Goal: Task Accomplishment & Management: Complete application form

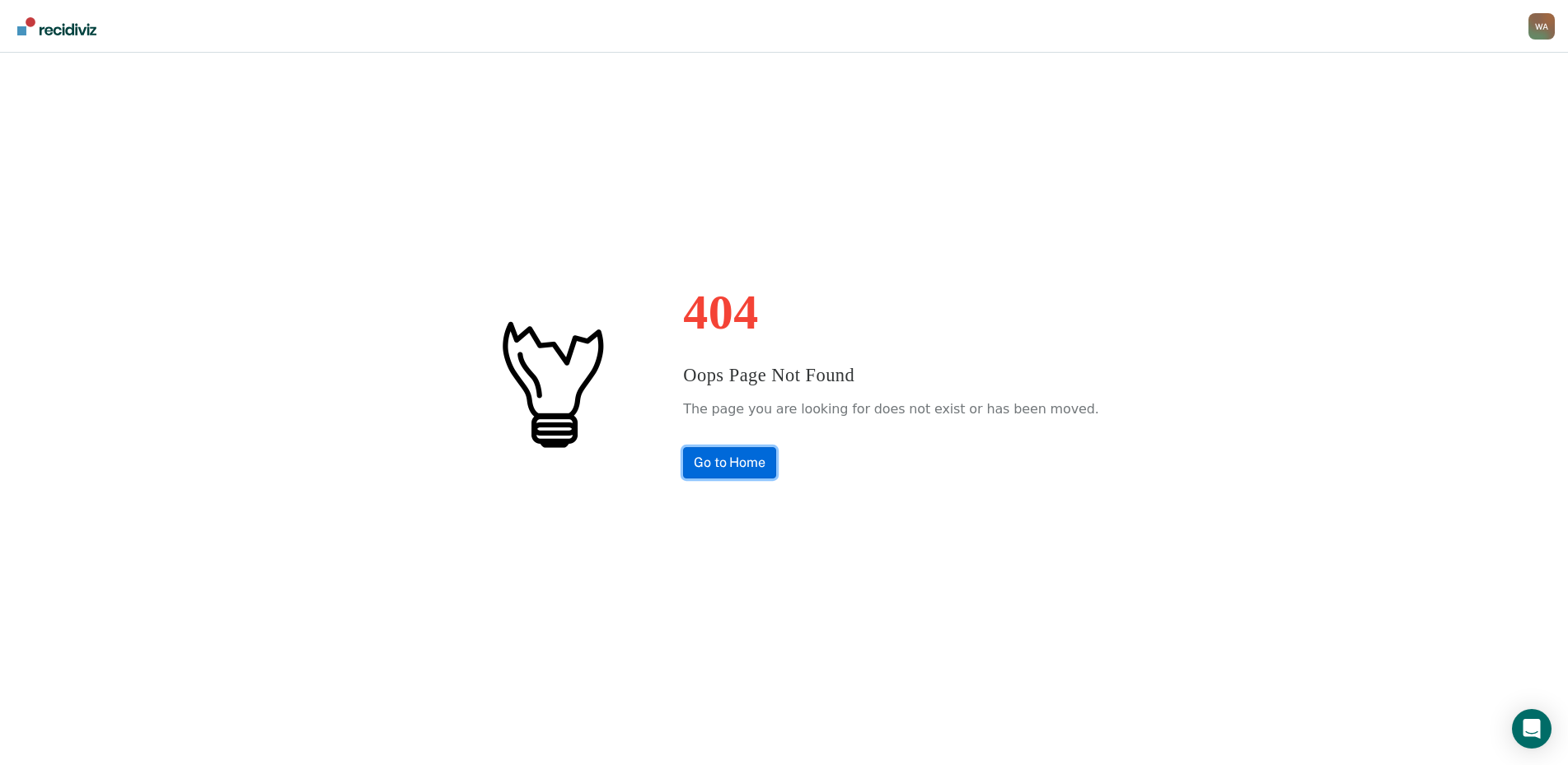
click at [731, 455] on link "Go to Home" at bounding box center [730, 463] width 93 height 31
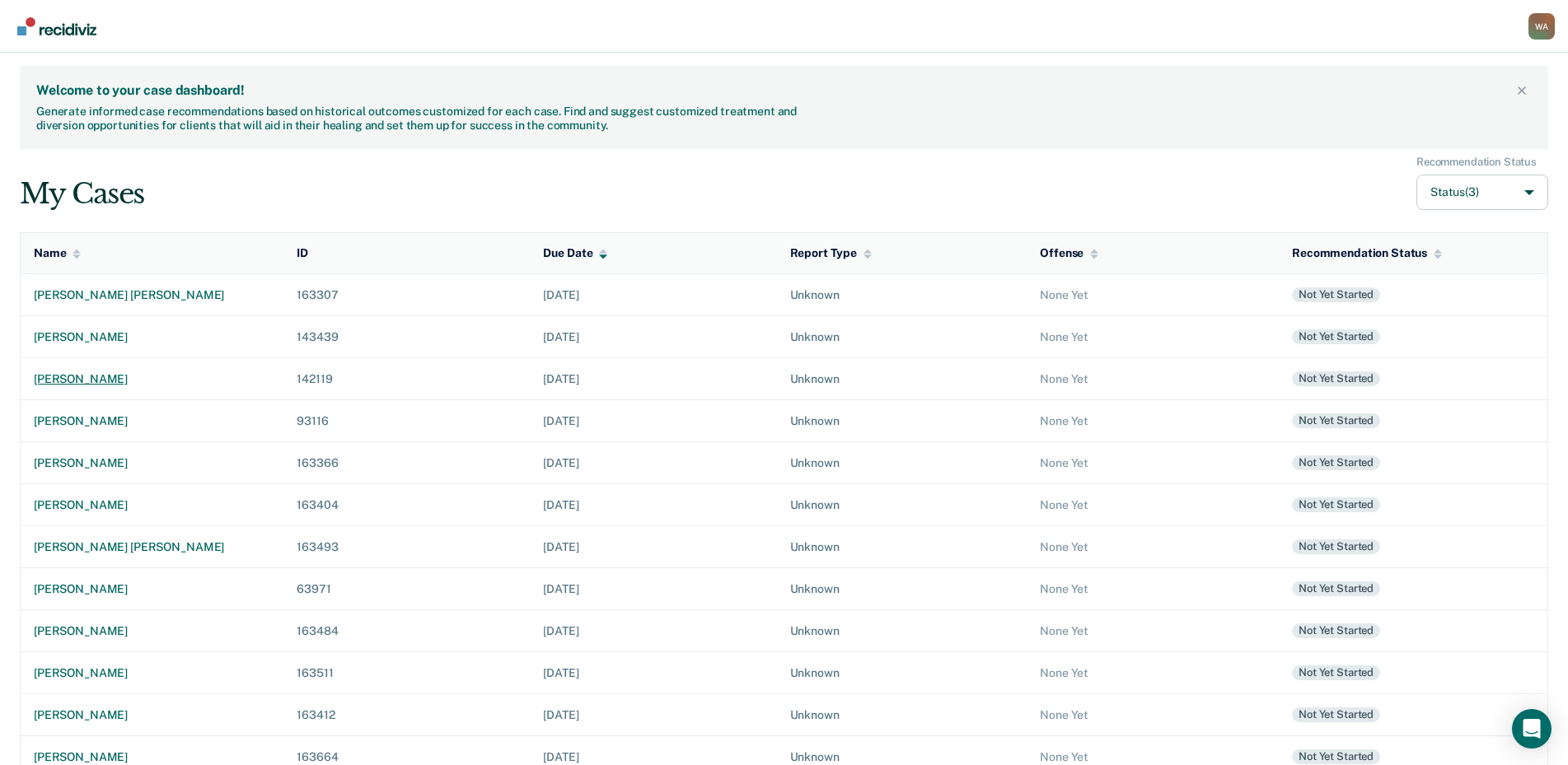
click at [96, 377] on div "[PERSON_NAME]" at bounding box center [152, 380] width 237 height 14
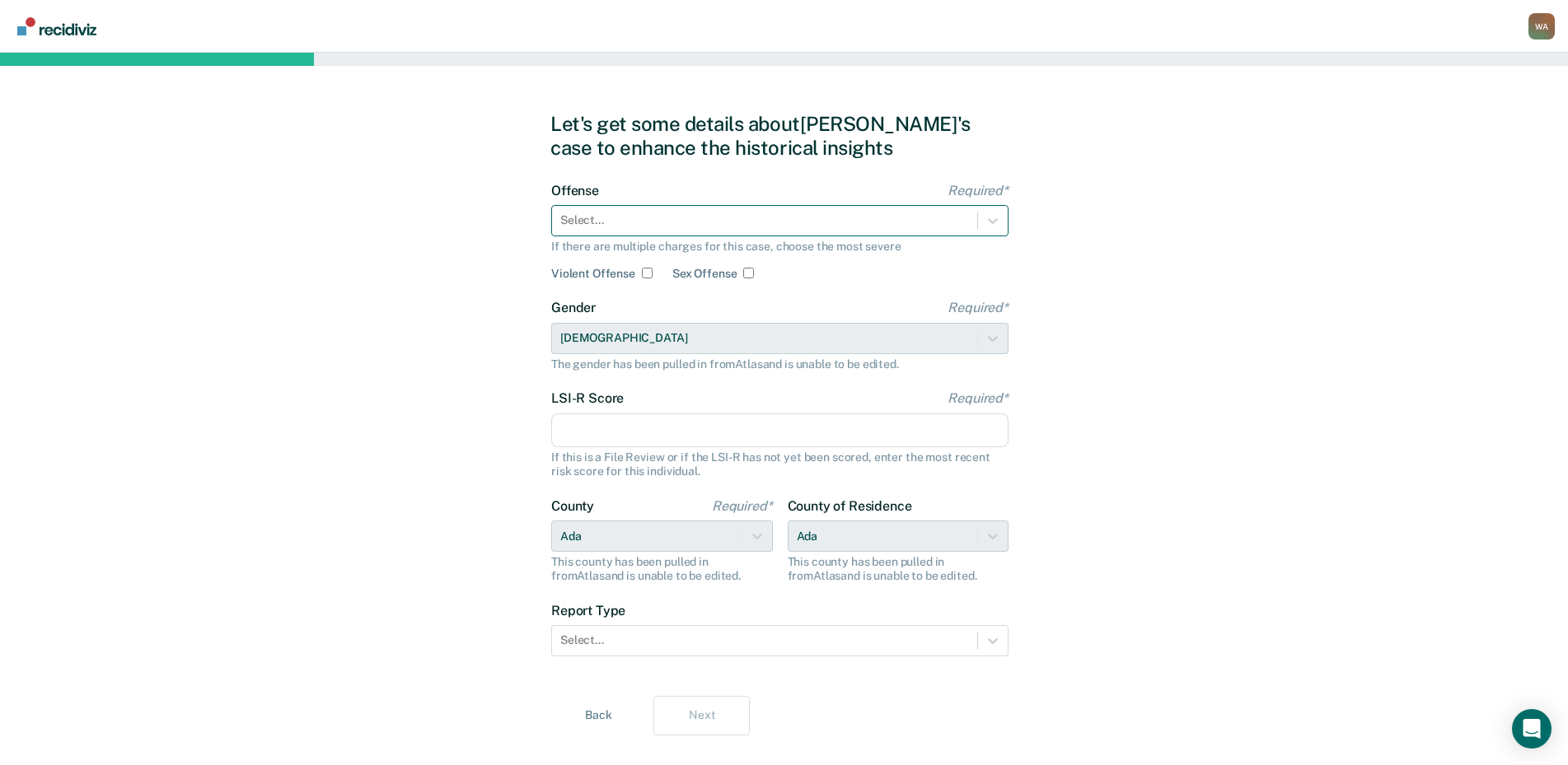
click at [752, 223] on div at bounding box center [764, 220] width 408 height 17
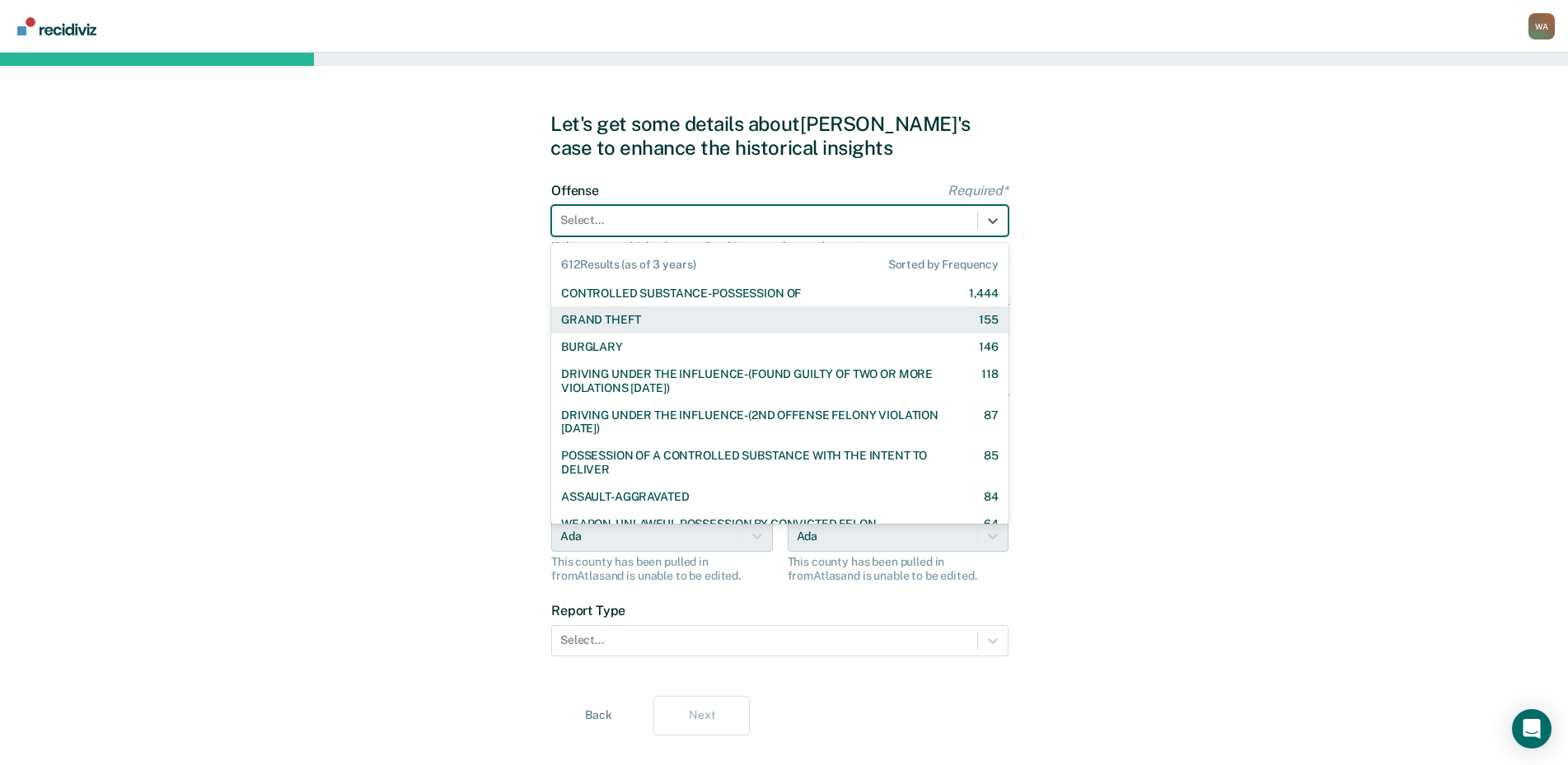
click at [475, 366] on div "Let's get some details about [PERSON_NAME]'s case to enhance the historical ins…" at bounding box center [784, 423] width 1568 height 742
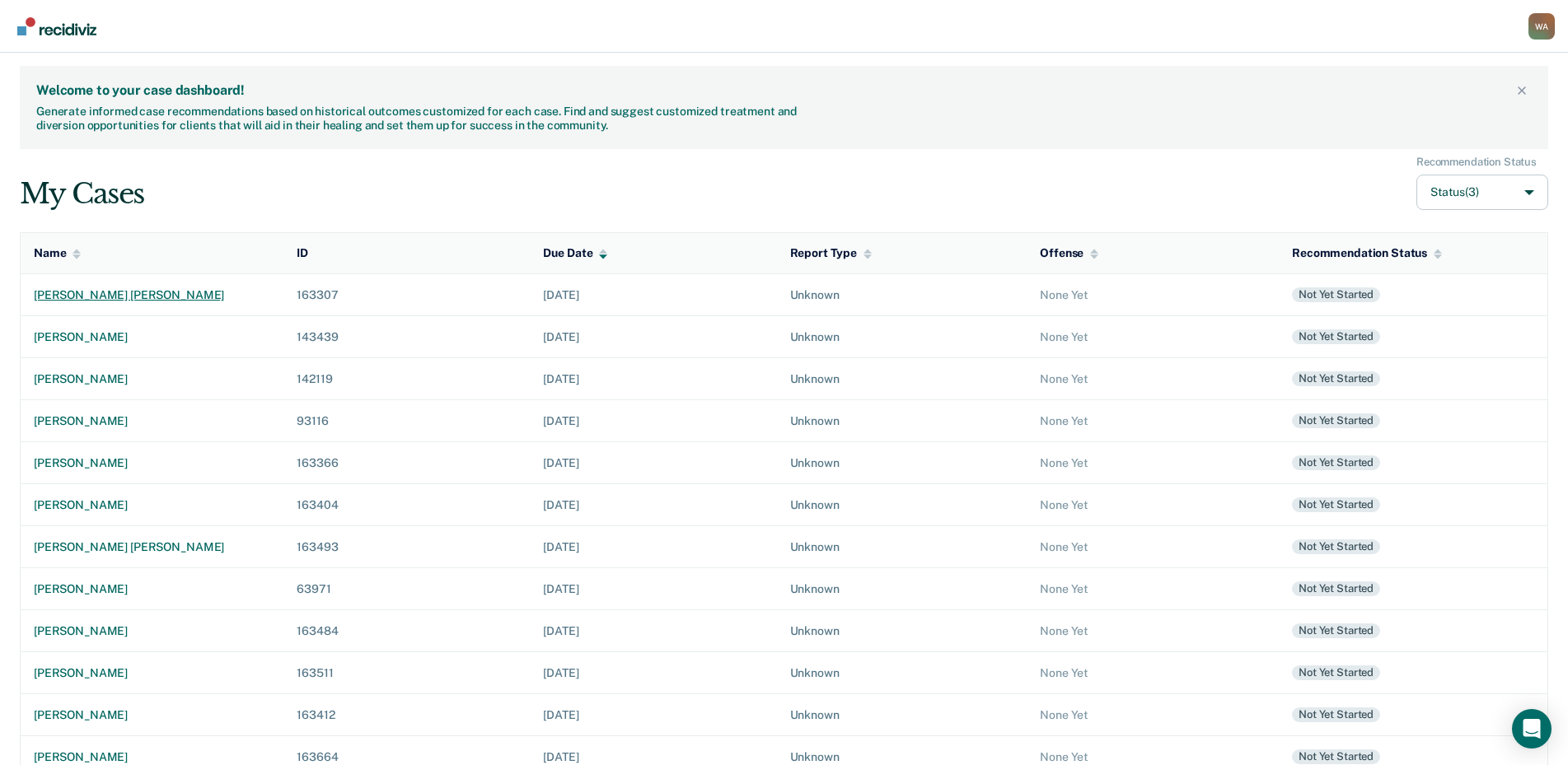
click at [86, 286] on td "[PERSON_NAME] [PERSON_NAME]" at bounding box center [152, 294] width 263 height 42
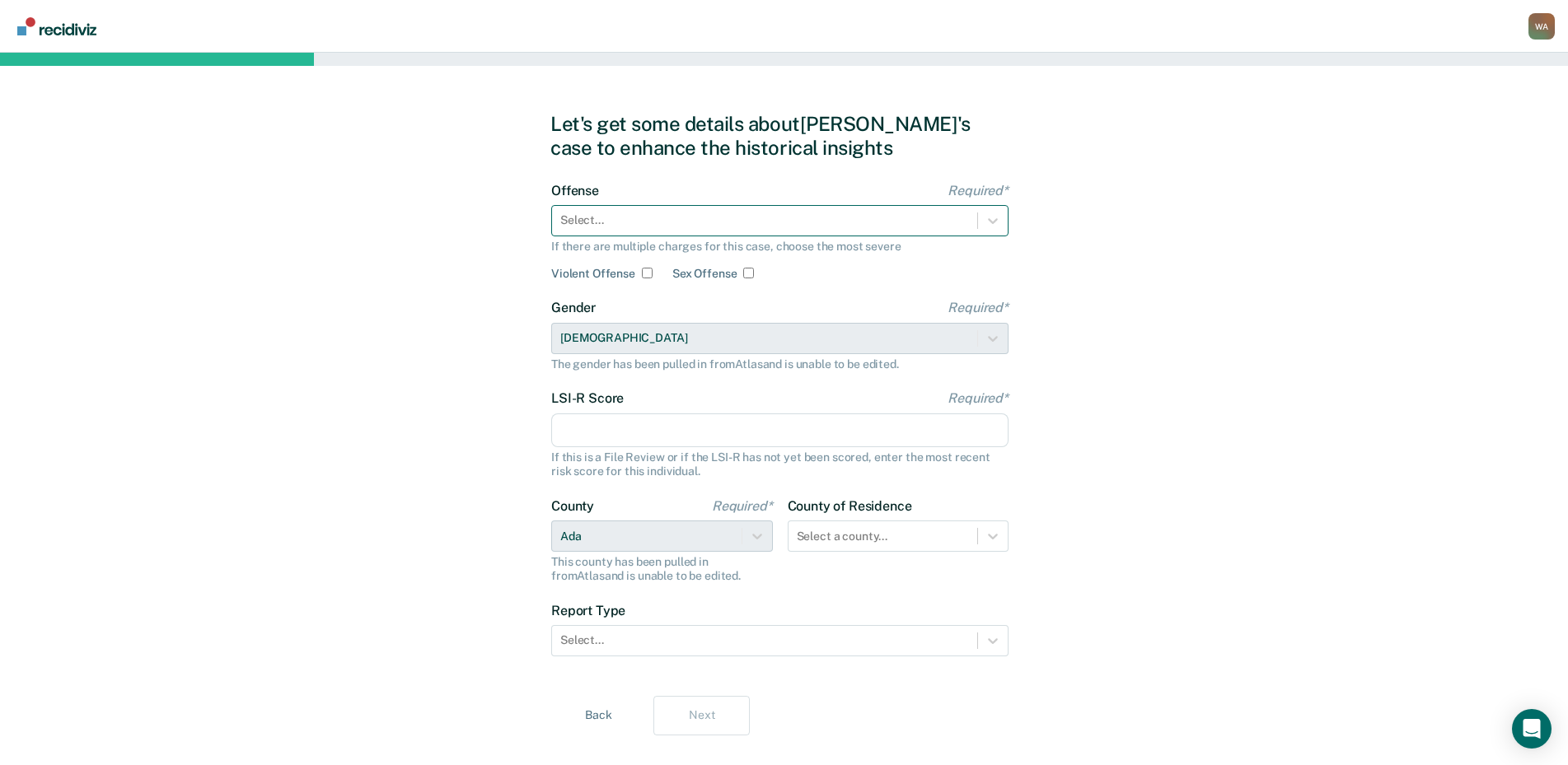
click at [592, 226] on div at bounding box center [764, 220] width 408 height 17
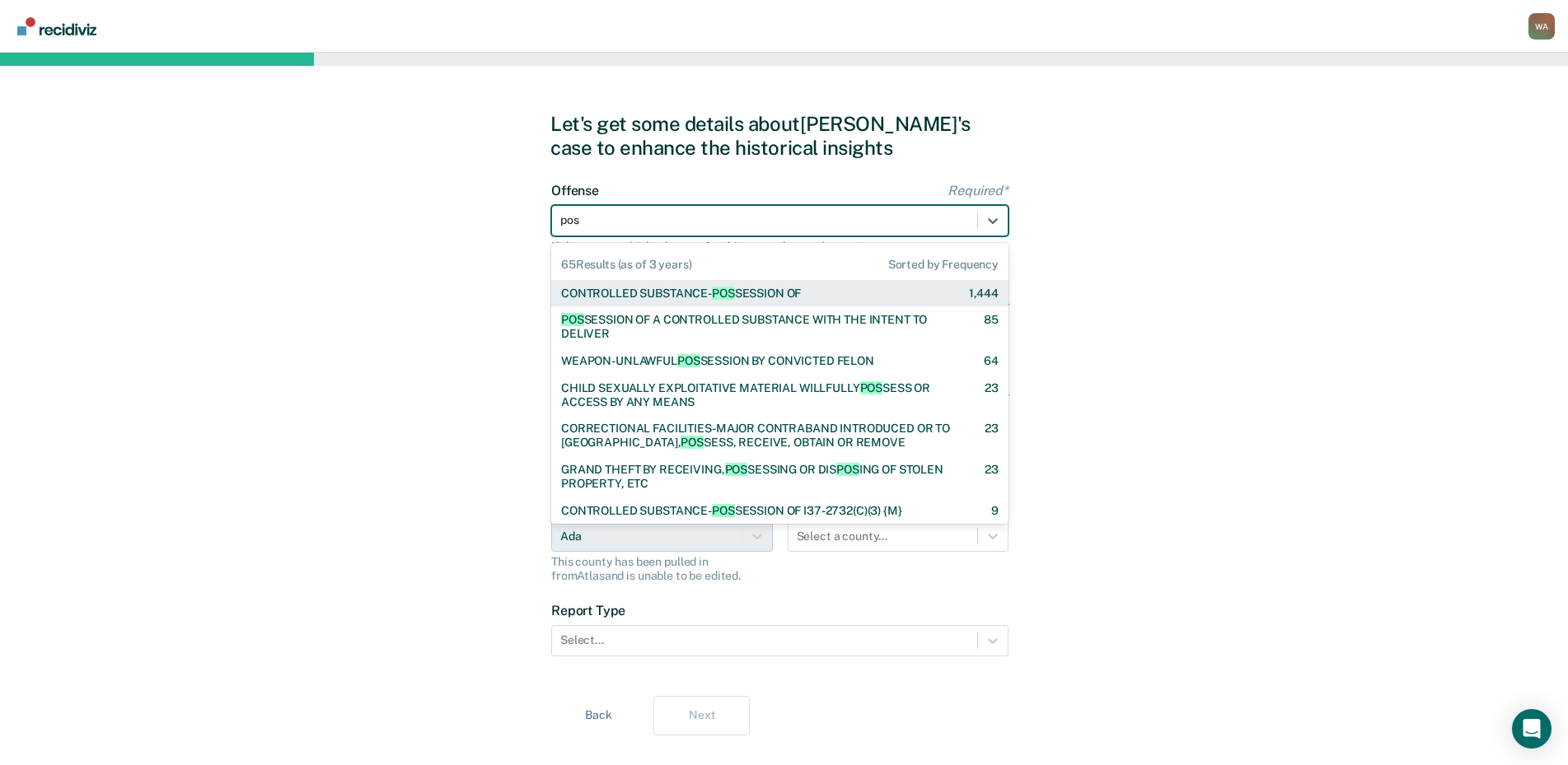
type input "poss"
click at [624, 295] on div "CONTROLLED SUBSTANCE- POSS ESSION OF" at bounding box center [681, 294] width 239 height 14
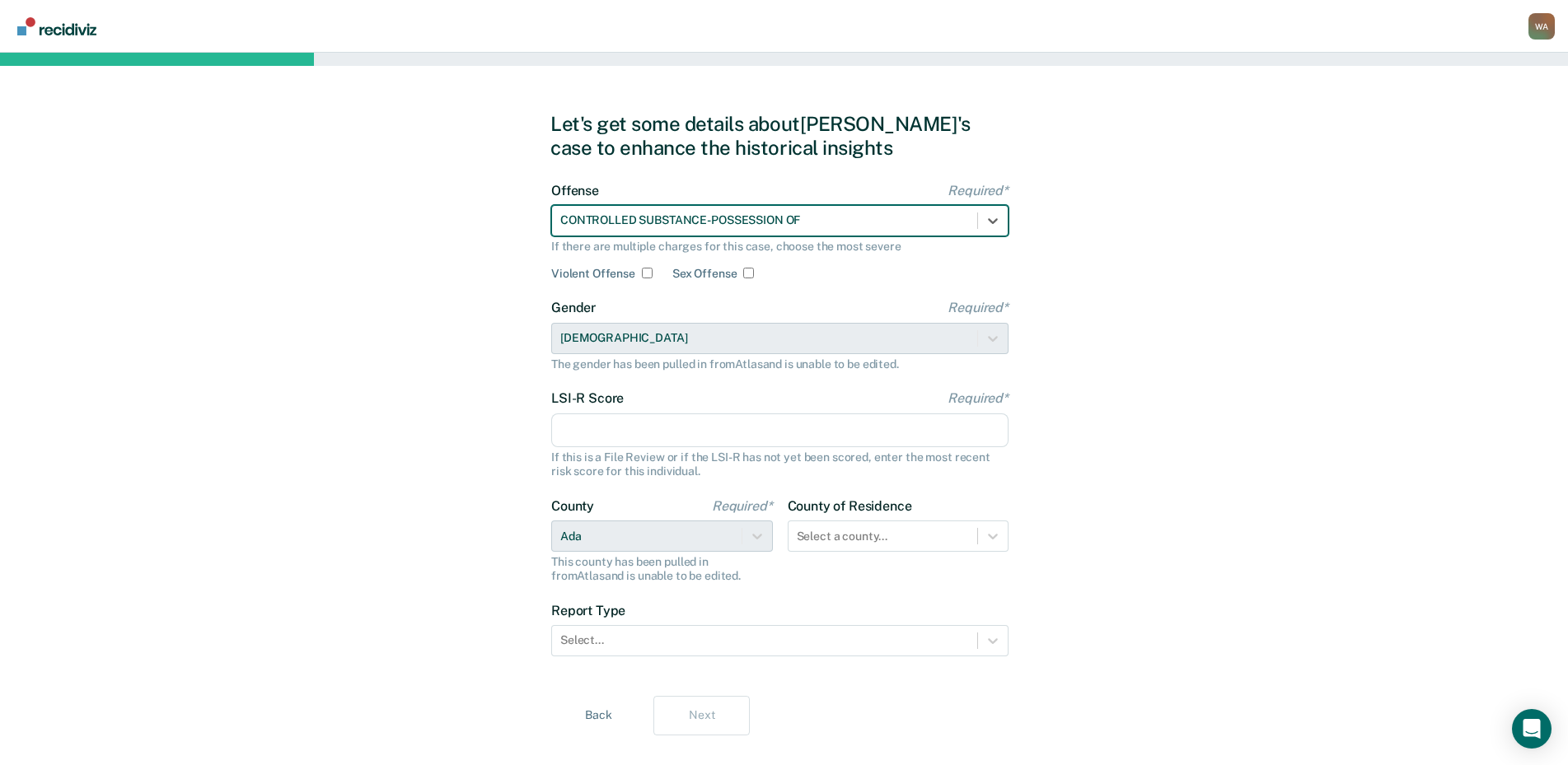
click at [608, 434] on input "LSI-R Score Required*" at bounding box center [780, 431] width 457 height 35
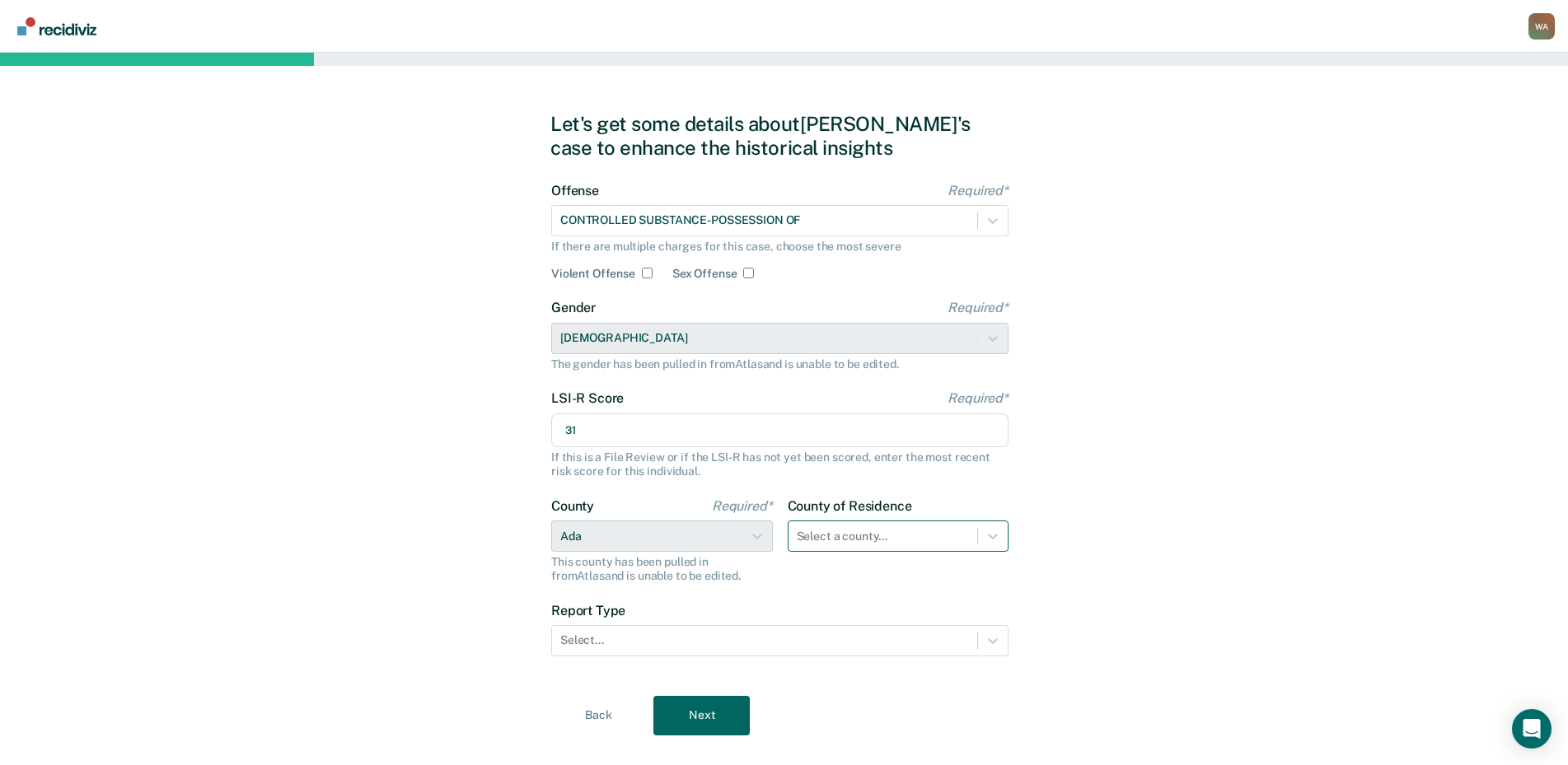
type input "31"
click at [882, 540] on div "Select a county..." at bounding box center [898, 536] width 222 height 31
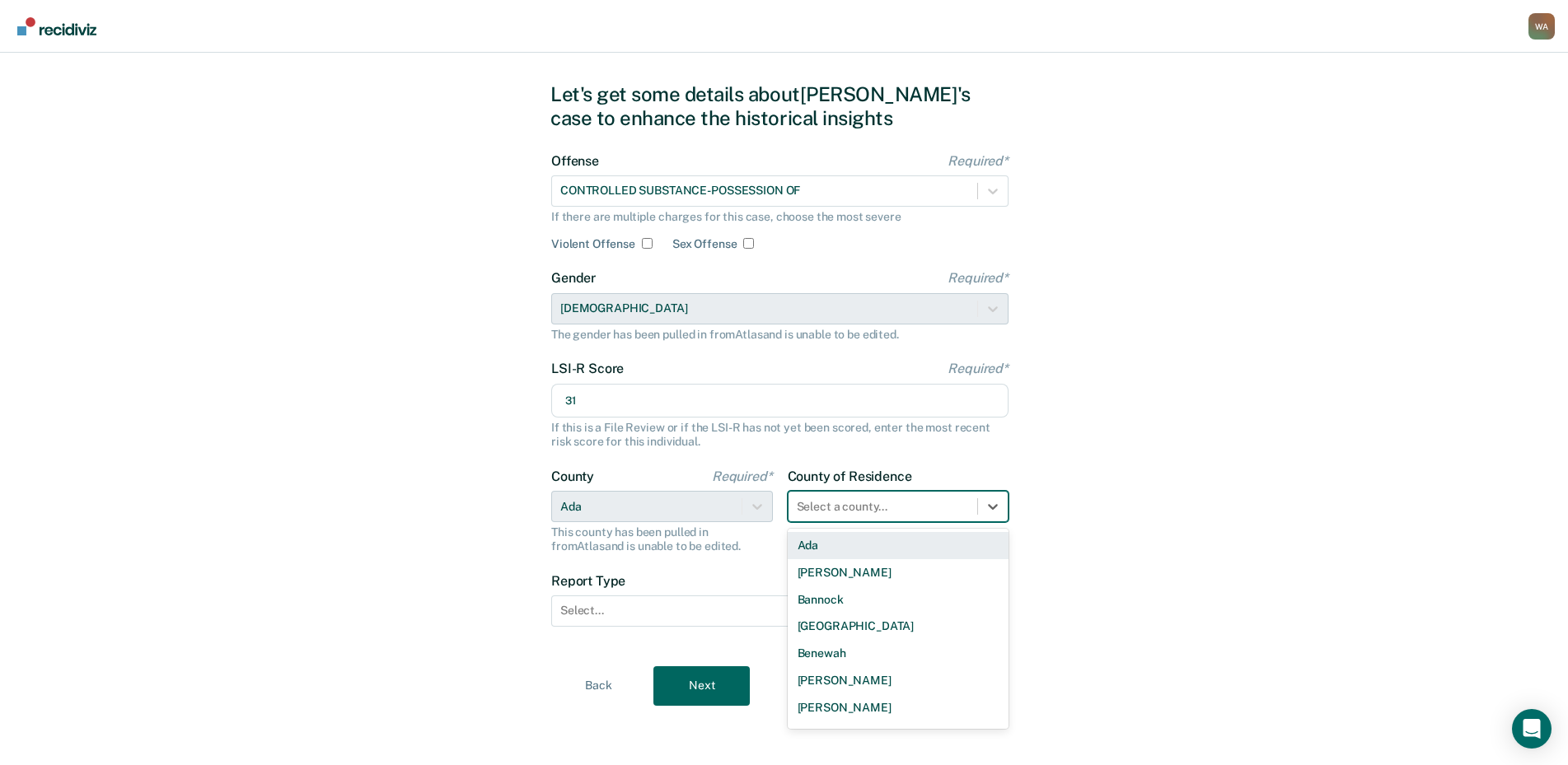
click at [853, 545] on div "Ada" at bounding box center [898, 545] width 222 height 28
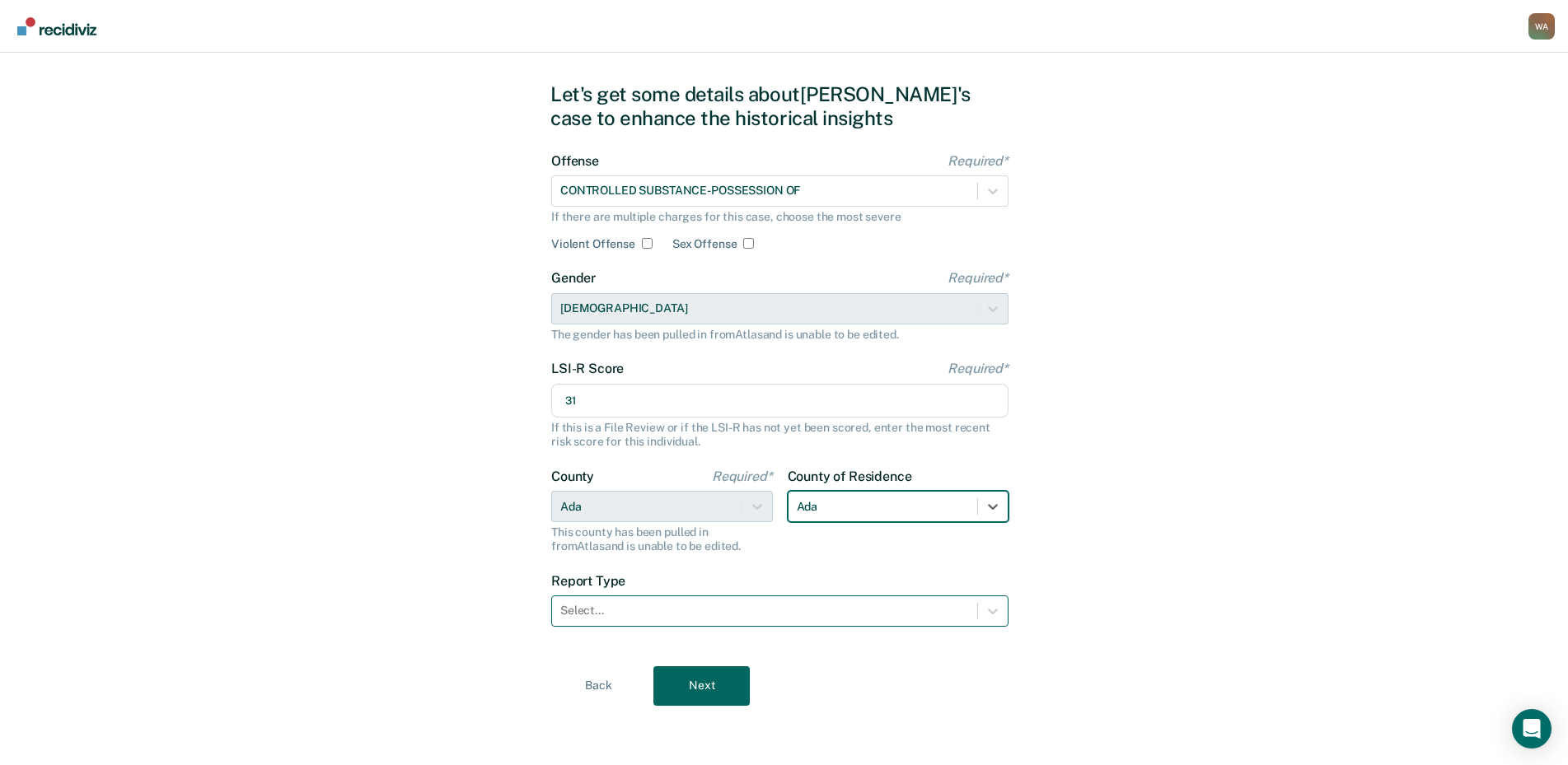
click at [707, 610] on div at bounding box center [764, 610] width 408 height 17
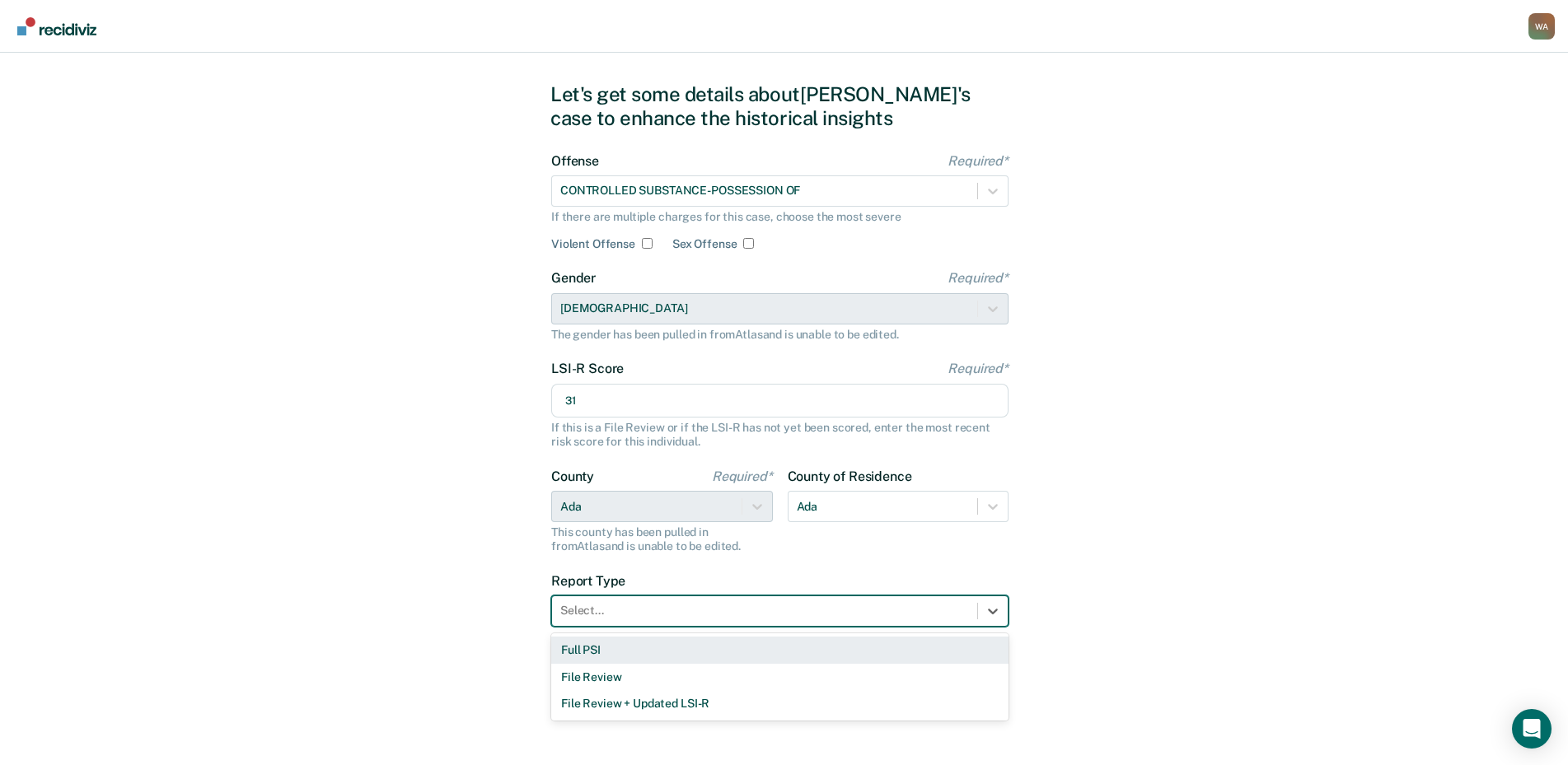
click at [658, 652] on div "Full PSI" at bounding box center [780, 650] width 457 height 28
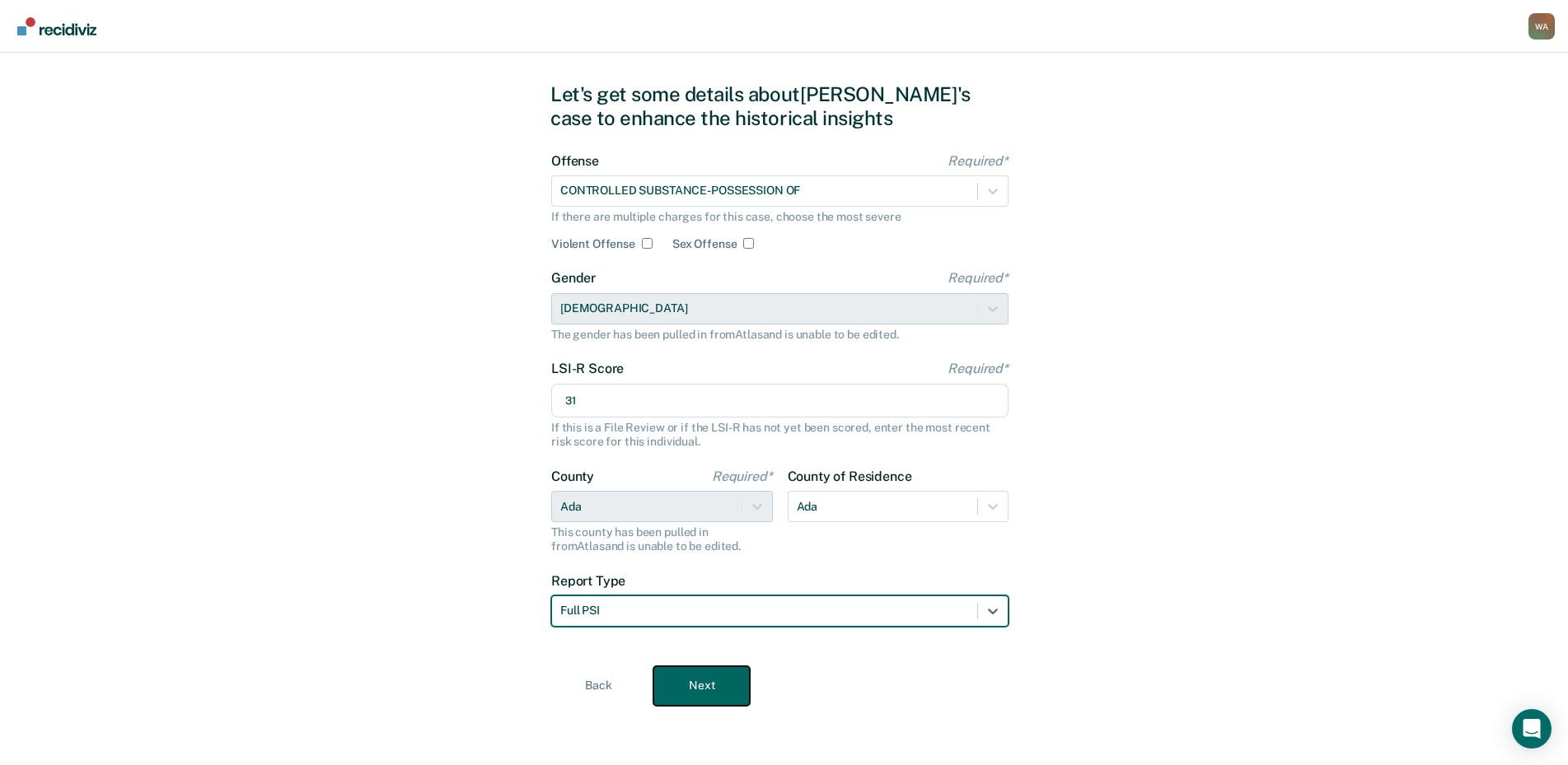
click at [667, 689] on button "Next" at bounding box center [701, 686] width 96 height 39
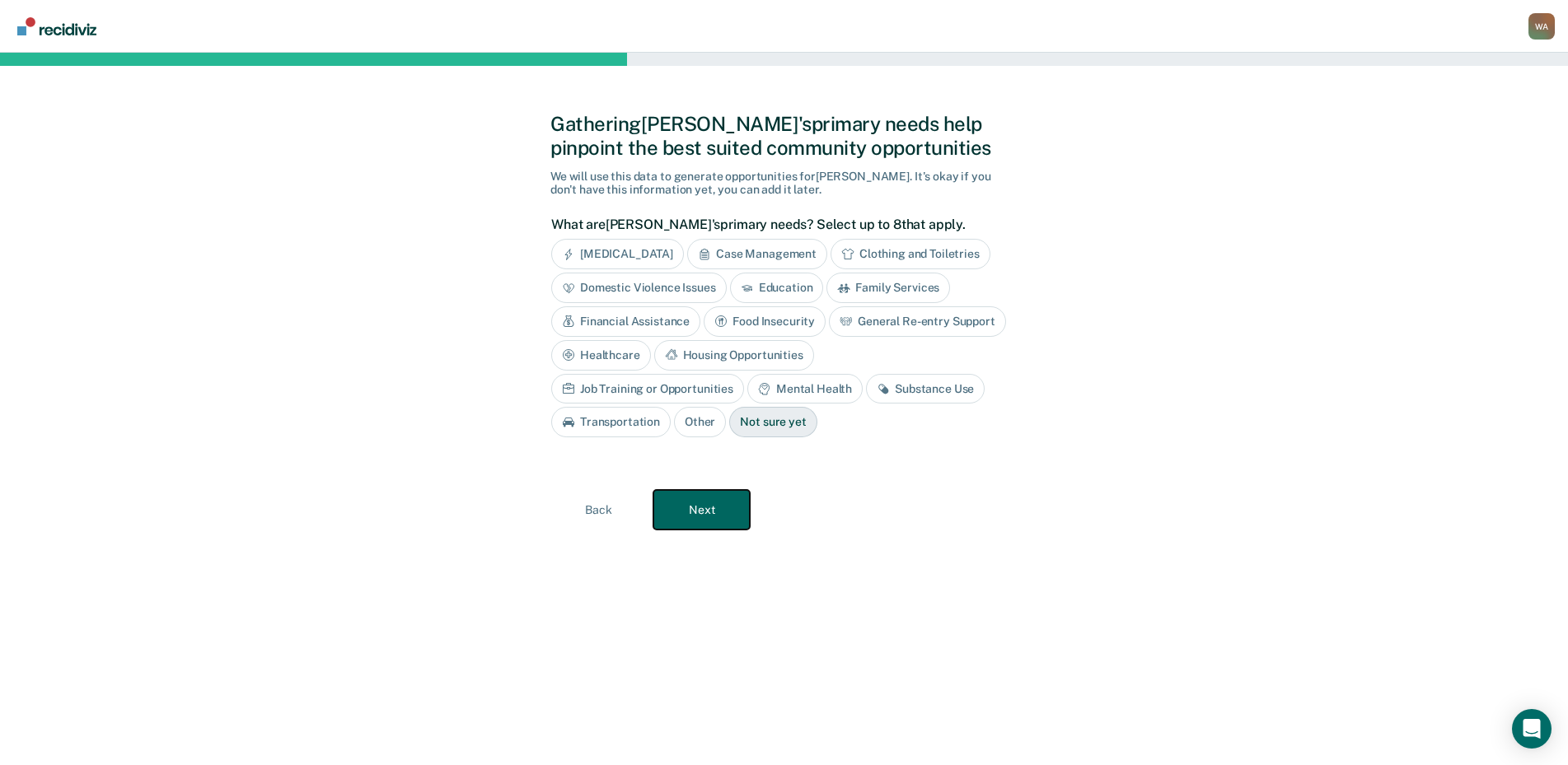
scroll to position [0, 0]
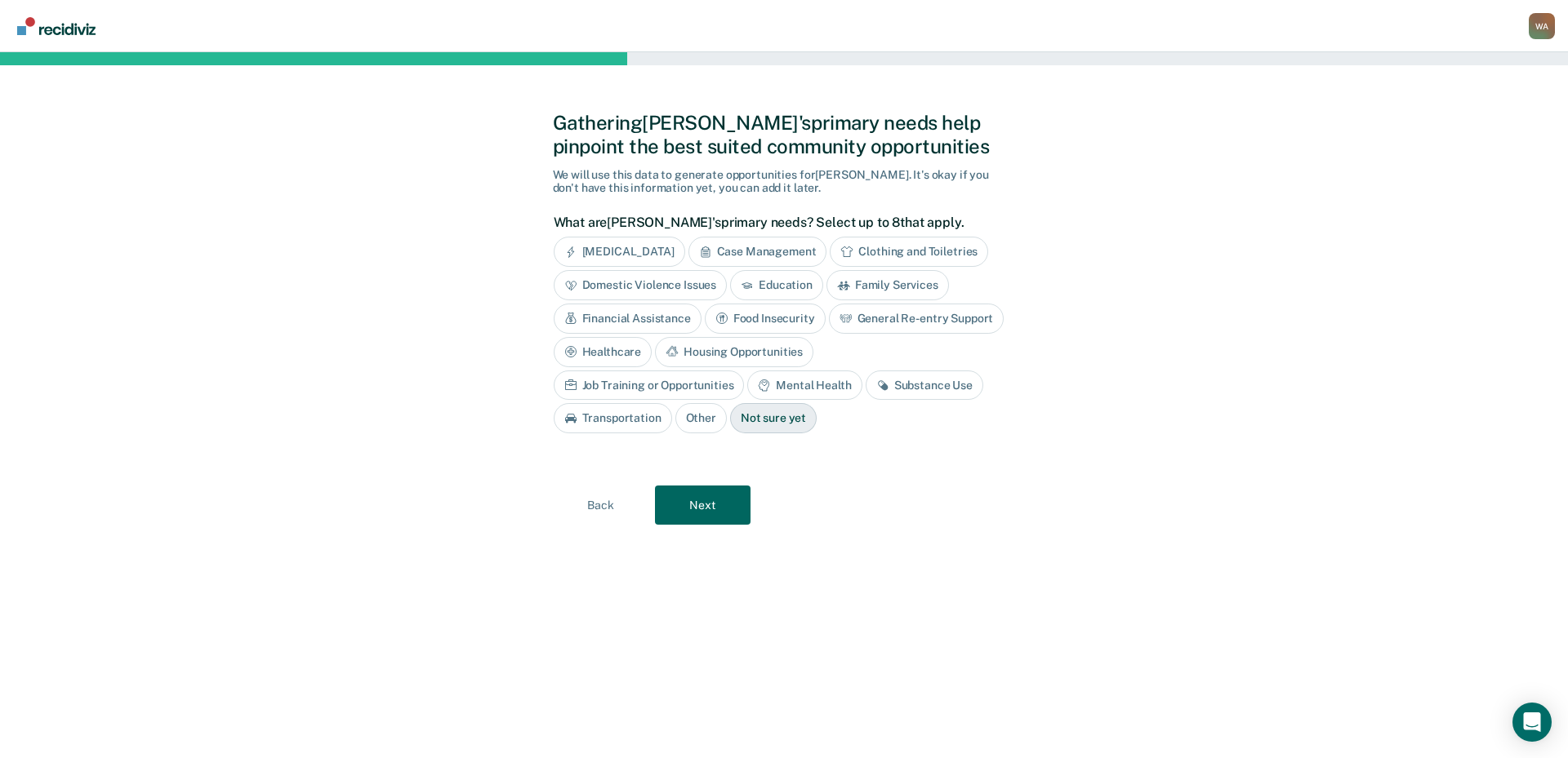
click at [866, 390] on div "Substance Use" at bounding box center [924, 385] width 117 height 30
click at [747, 388] on div "Mental Health" at bounding box center [804, 385] width 115 height 30
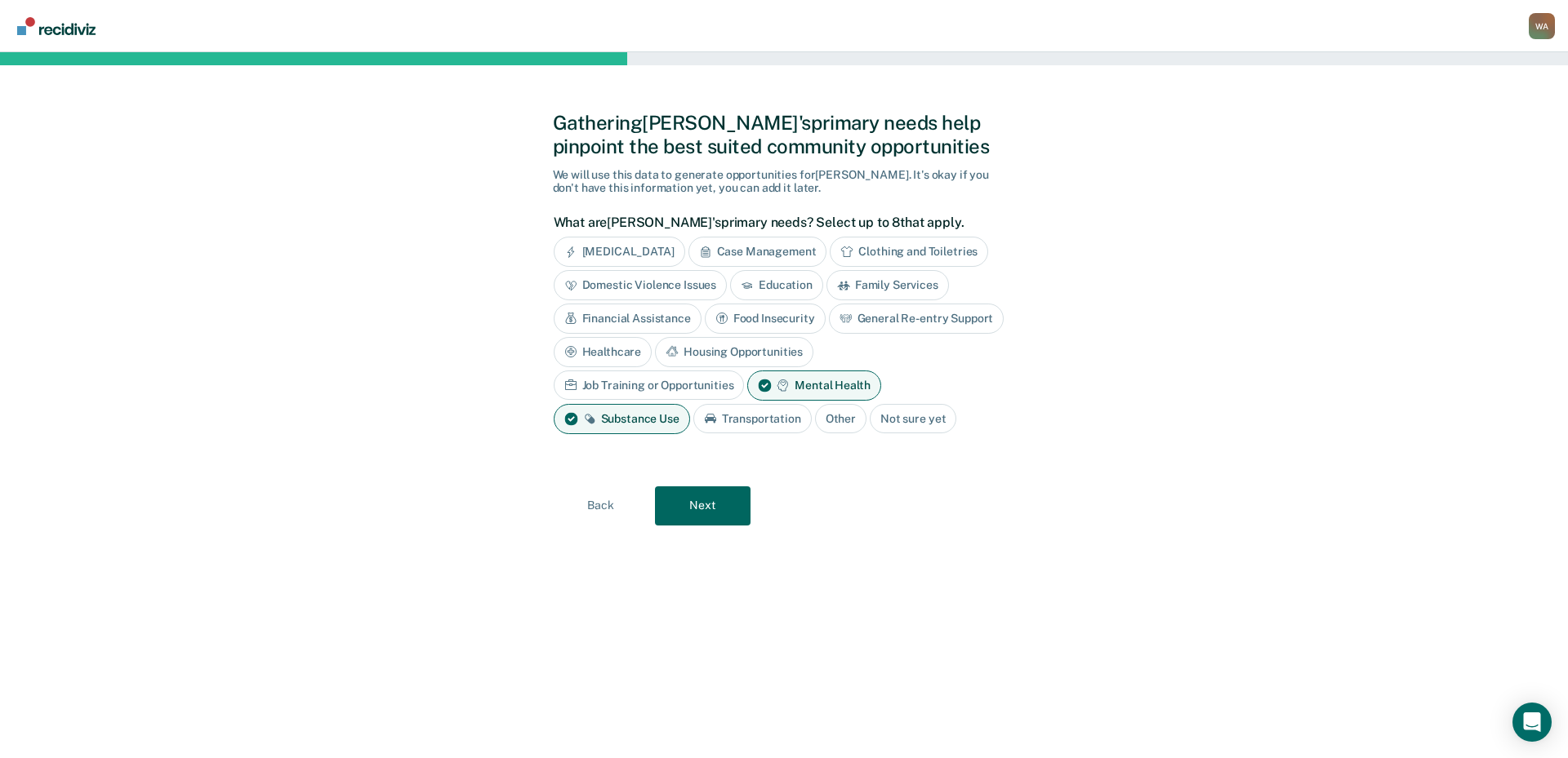
click at [747, 250] on div "Case Management" at bounding box center [758, 252] width 138 height 30
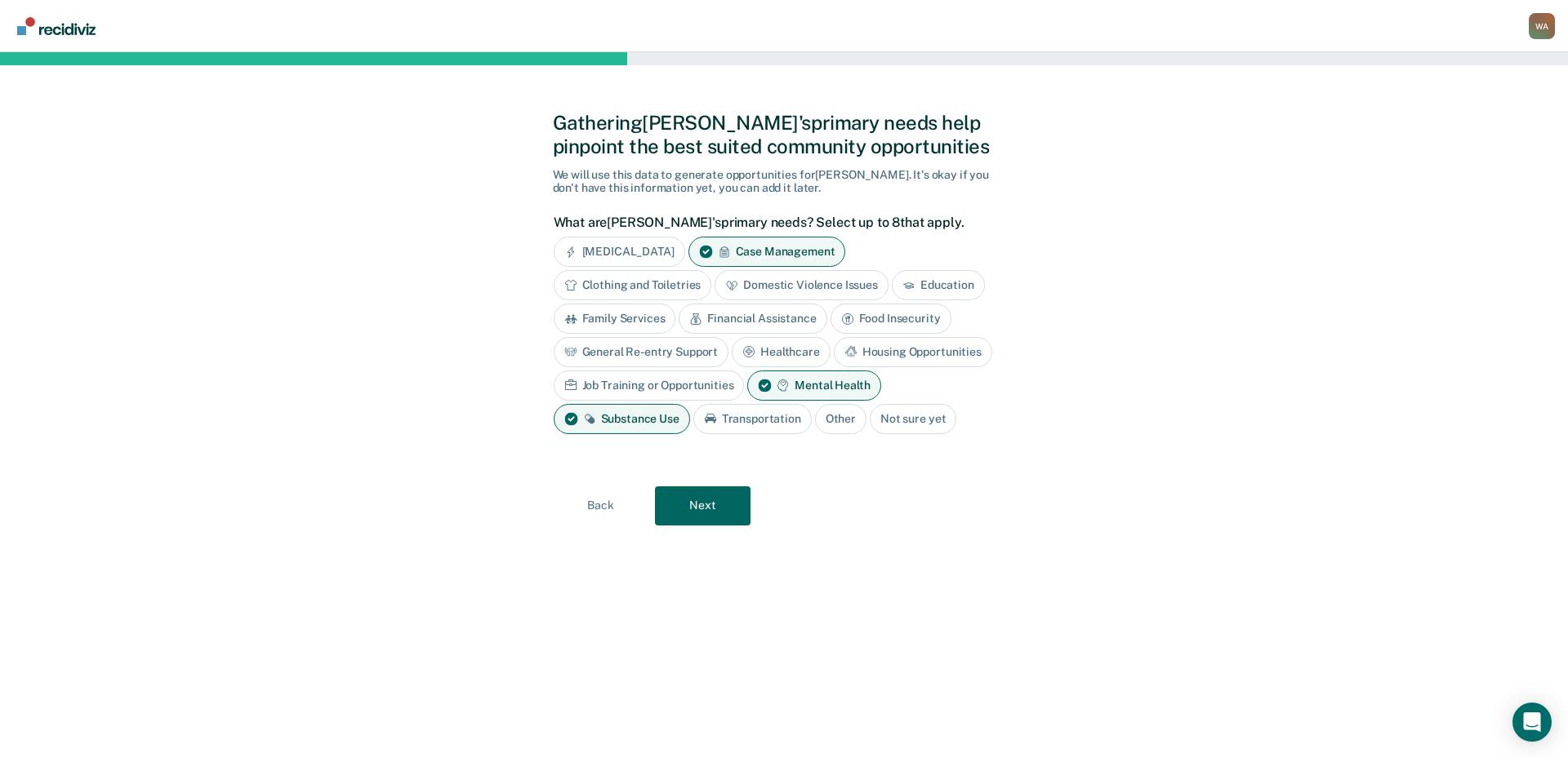
click at [763, 327] on div "Financial Assistance" at bounding box center [753, 318] width 148 height 30
click at [703, 516] on button "Next" at bounding box center [703, 506] width 95 height 39
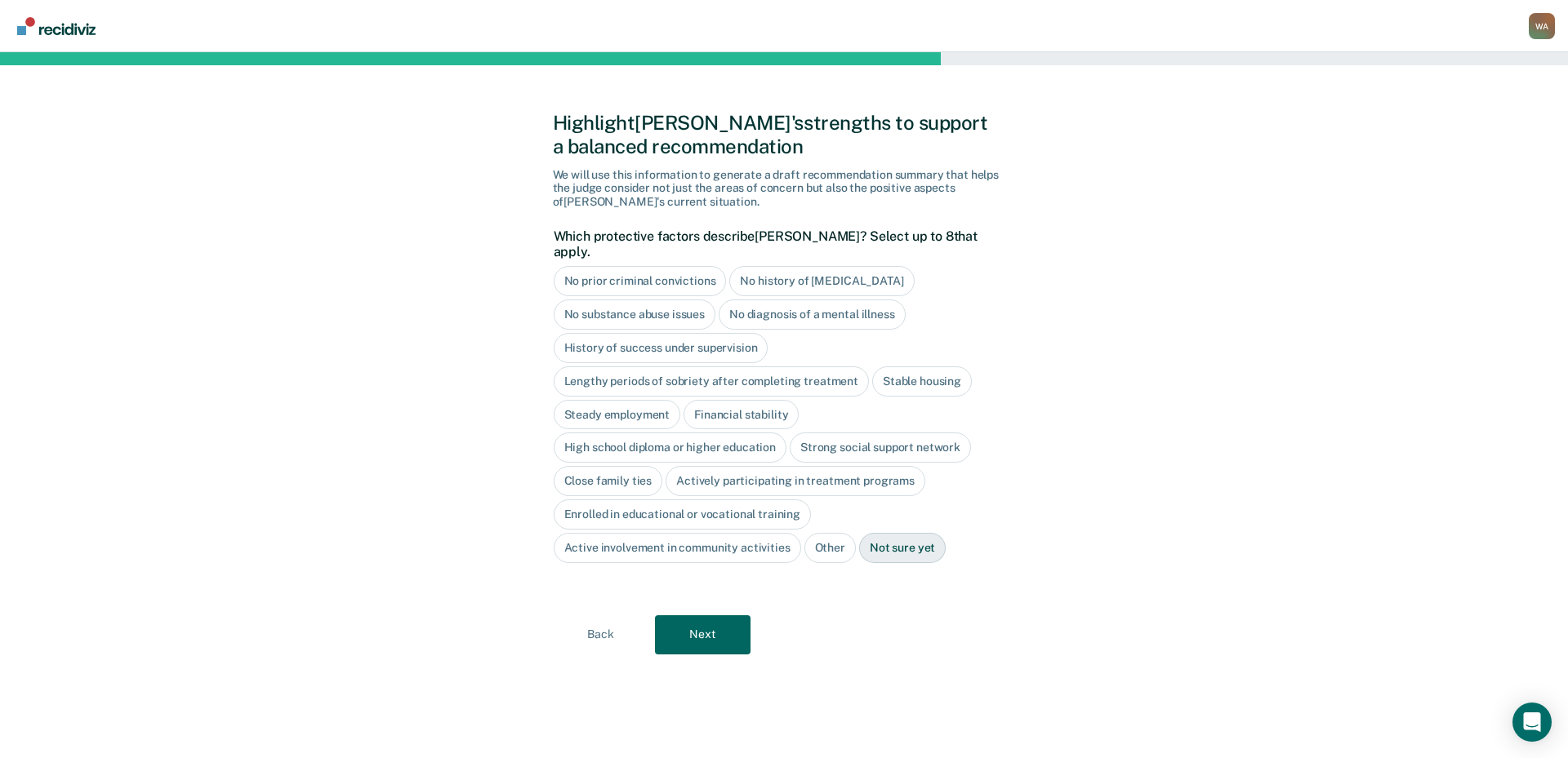
click at [884, 368] on div "Stable housing" at bounding box center [922, 382] width 100 height 30
click at [626, 404] on div "Steady employment" at bounding box center [617, 415] width 127 height 30
click at [703, 435] on div "High school diploma or higher education" at bounding box center [670, 449] width 234 height 30
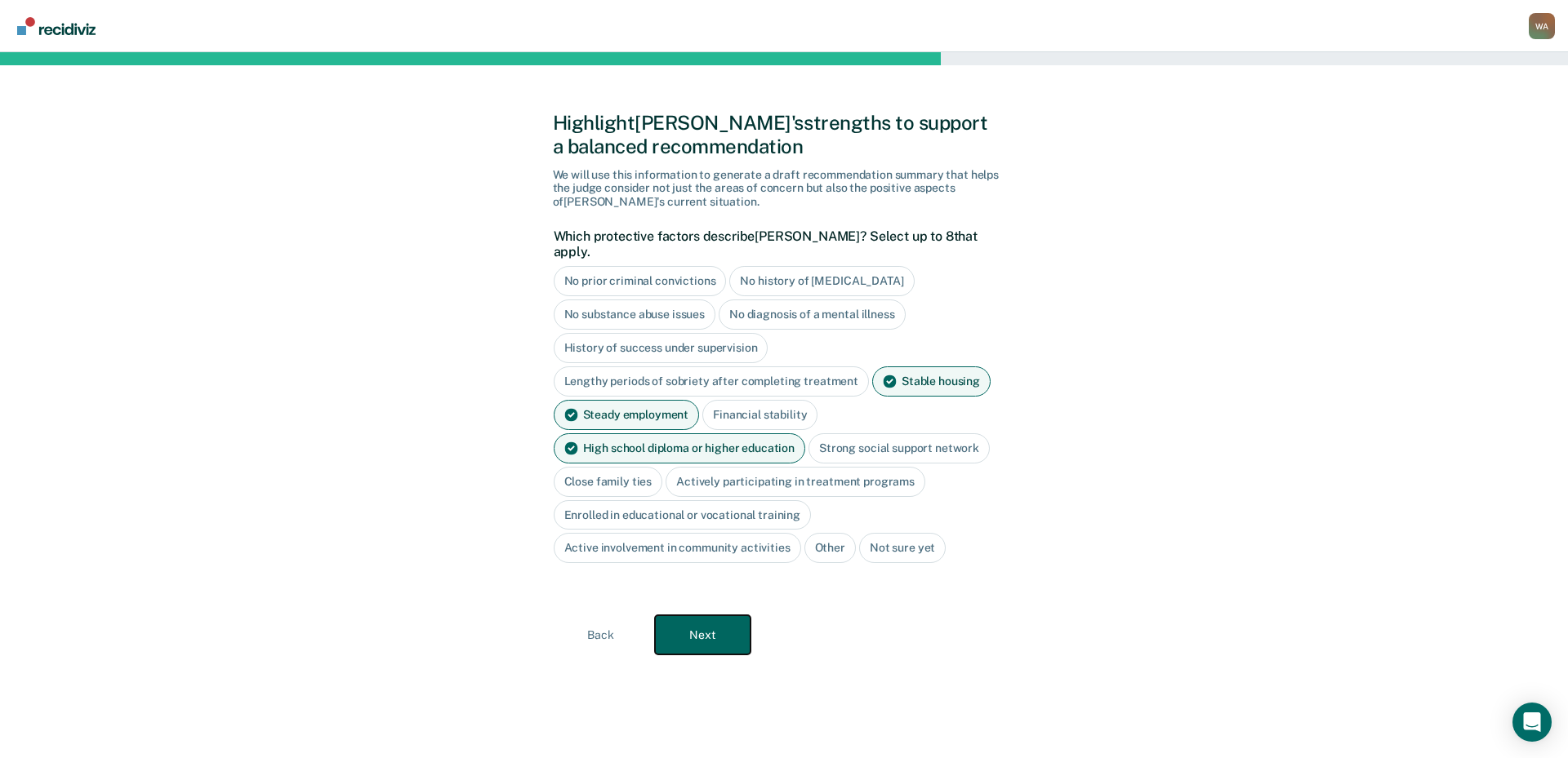
click at [723, 626] on button "Next" at bounding box center [703, 635] width 95 height 39
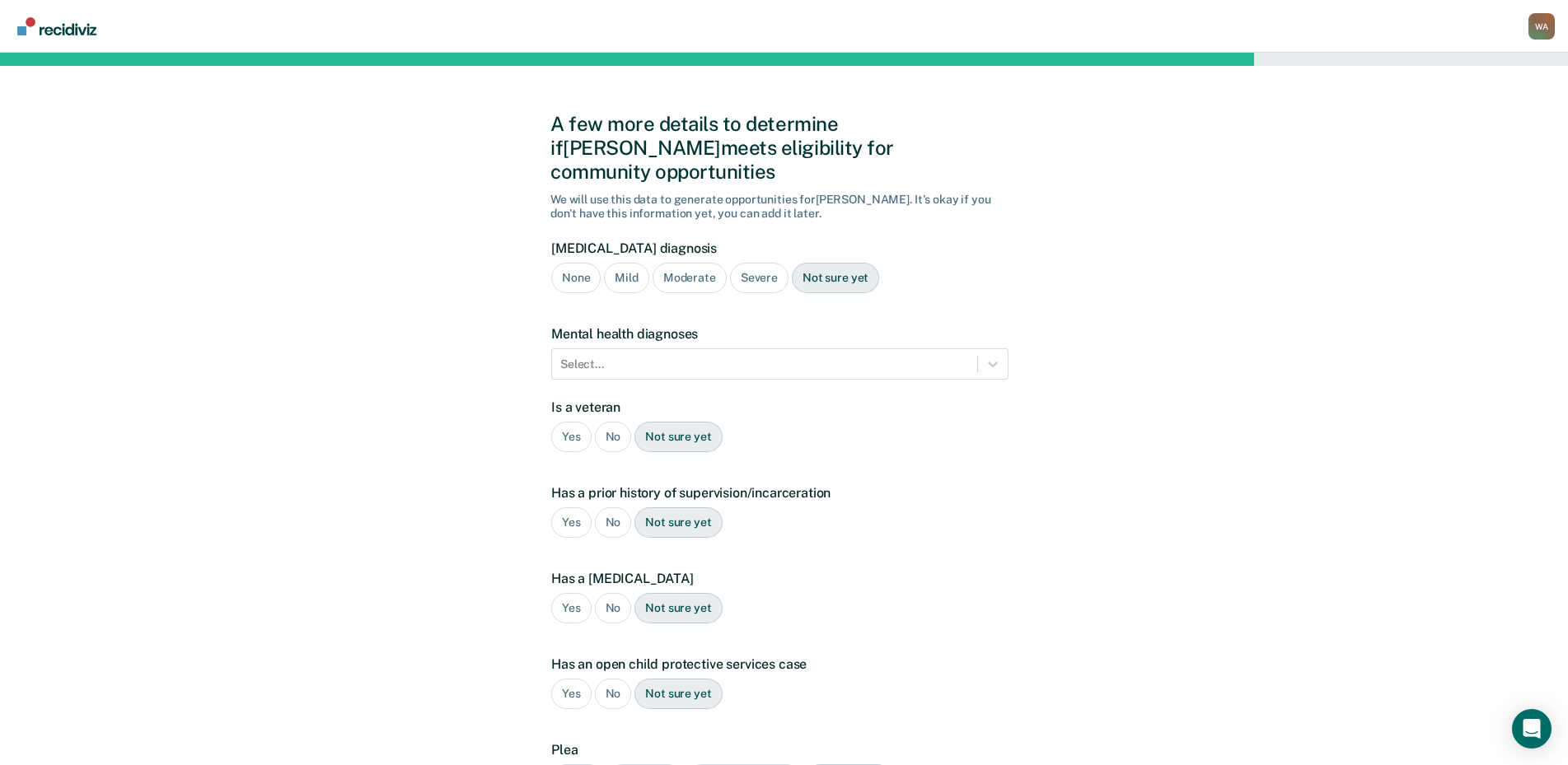
click at [634, 262] on div "Mild" at bounding box center [626, 278] width 44 height 30
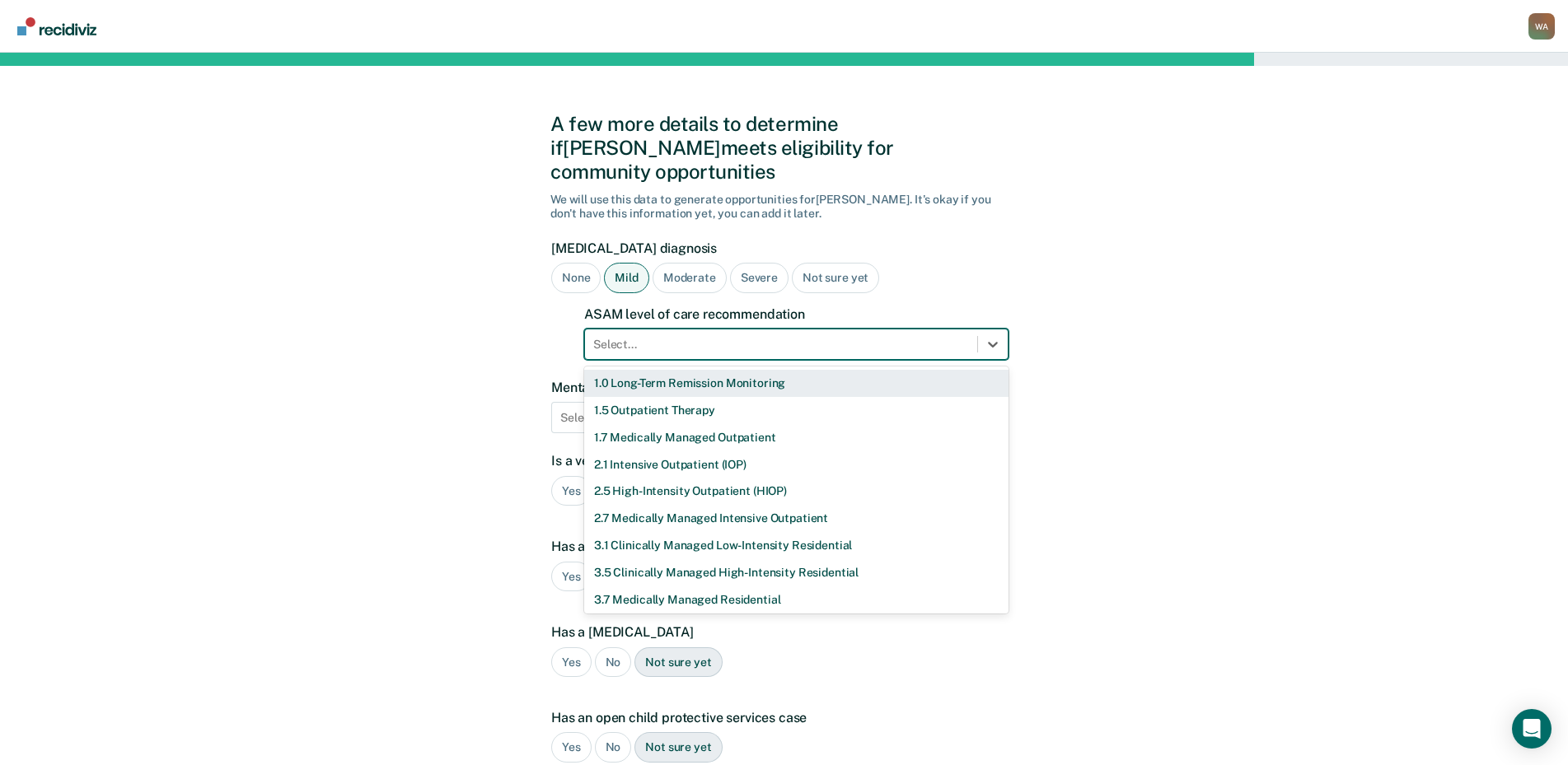
click at [652, 336] on div at bounding box center [781, 344] width 376 height 17
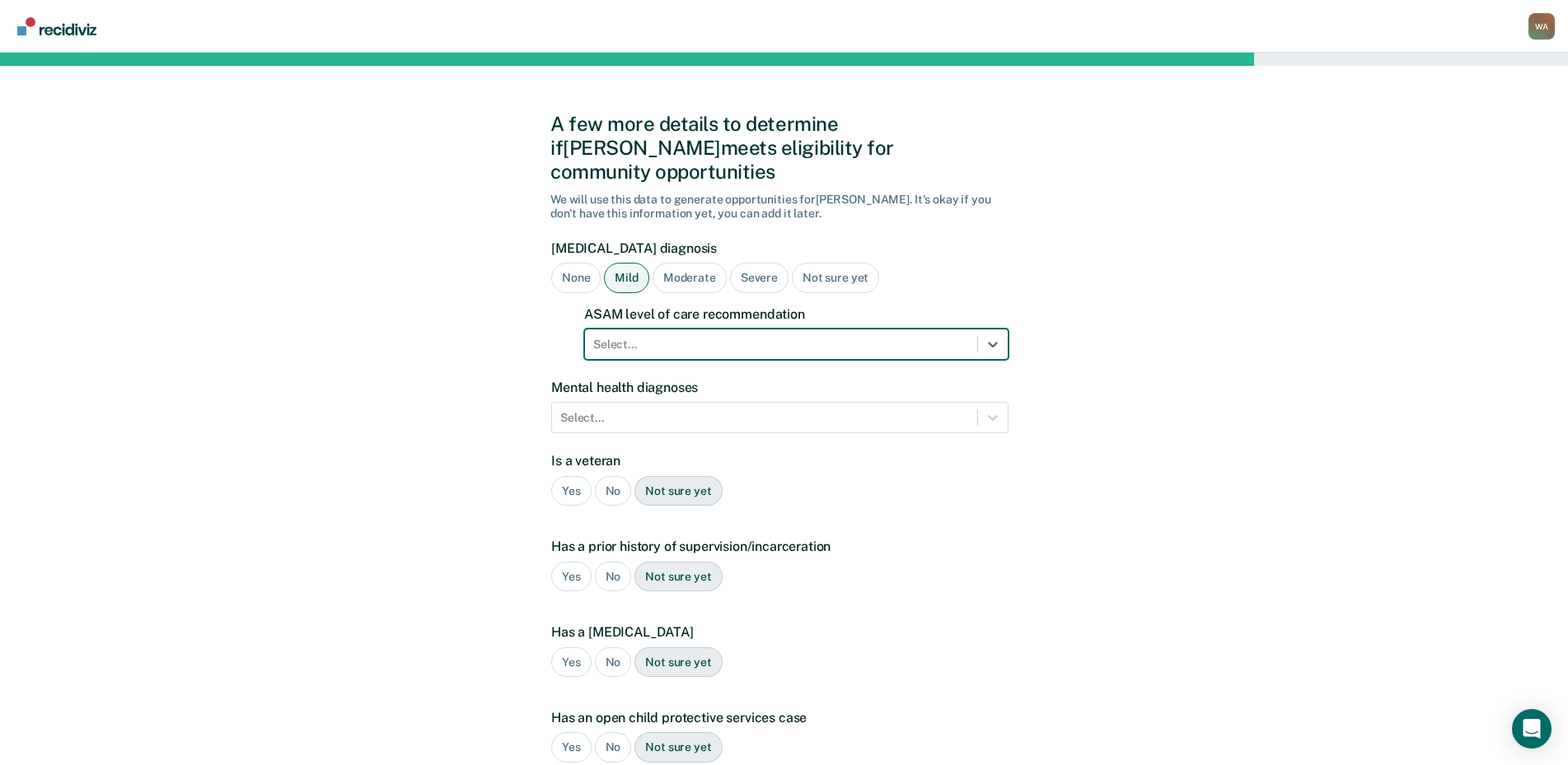
click at [826, 262] on div "Not sure yet" at bounding box center [836, 278] width 87 height 30
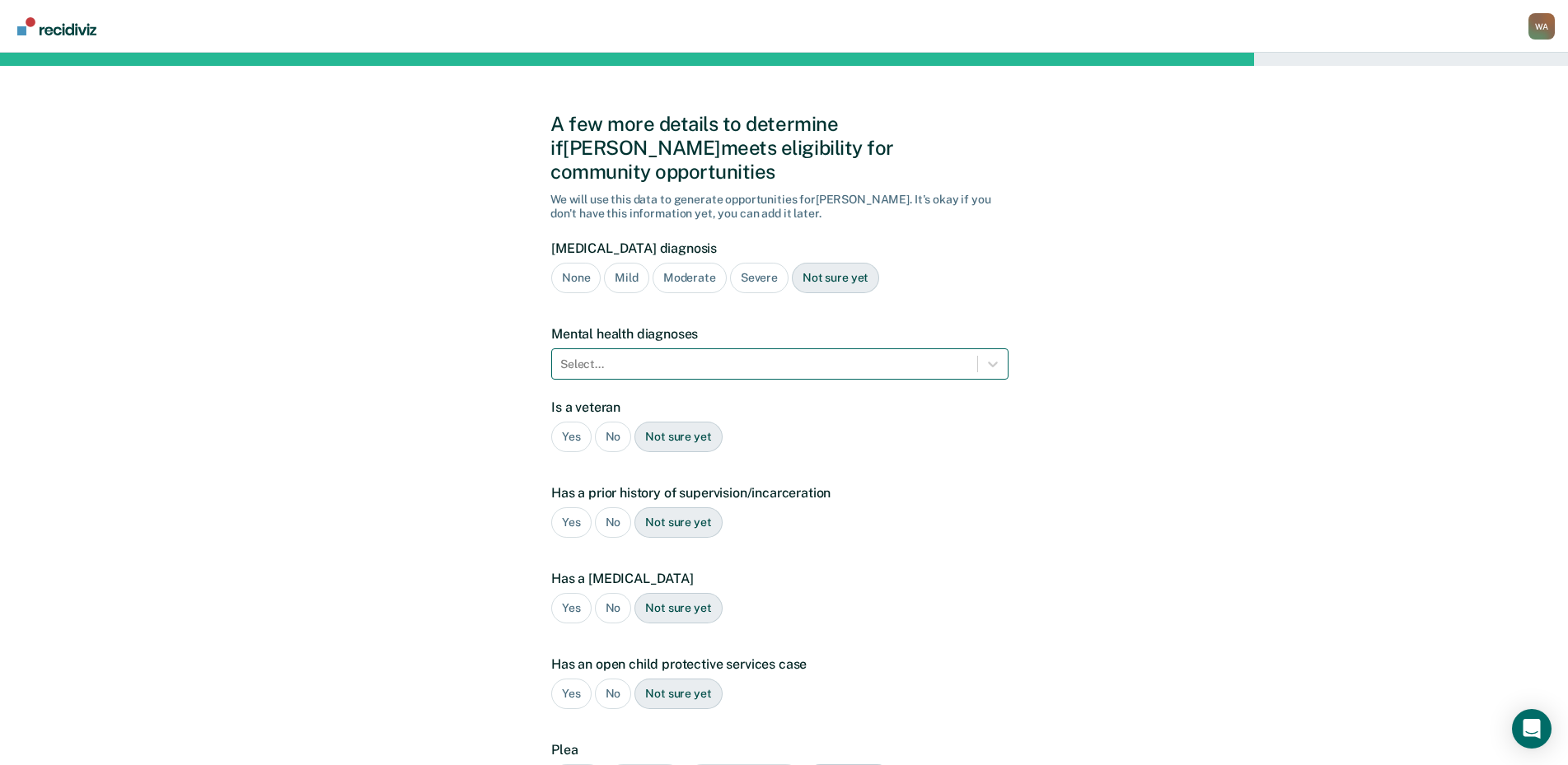
click at [683, 356] on div at bounding box center [764, 364] width 408 height 17
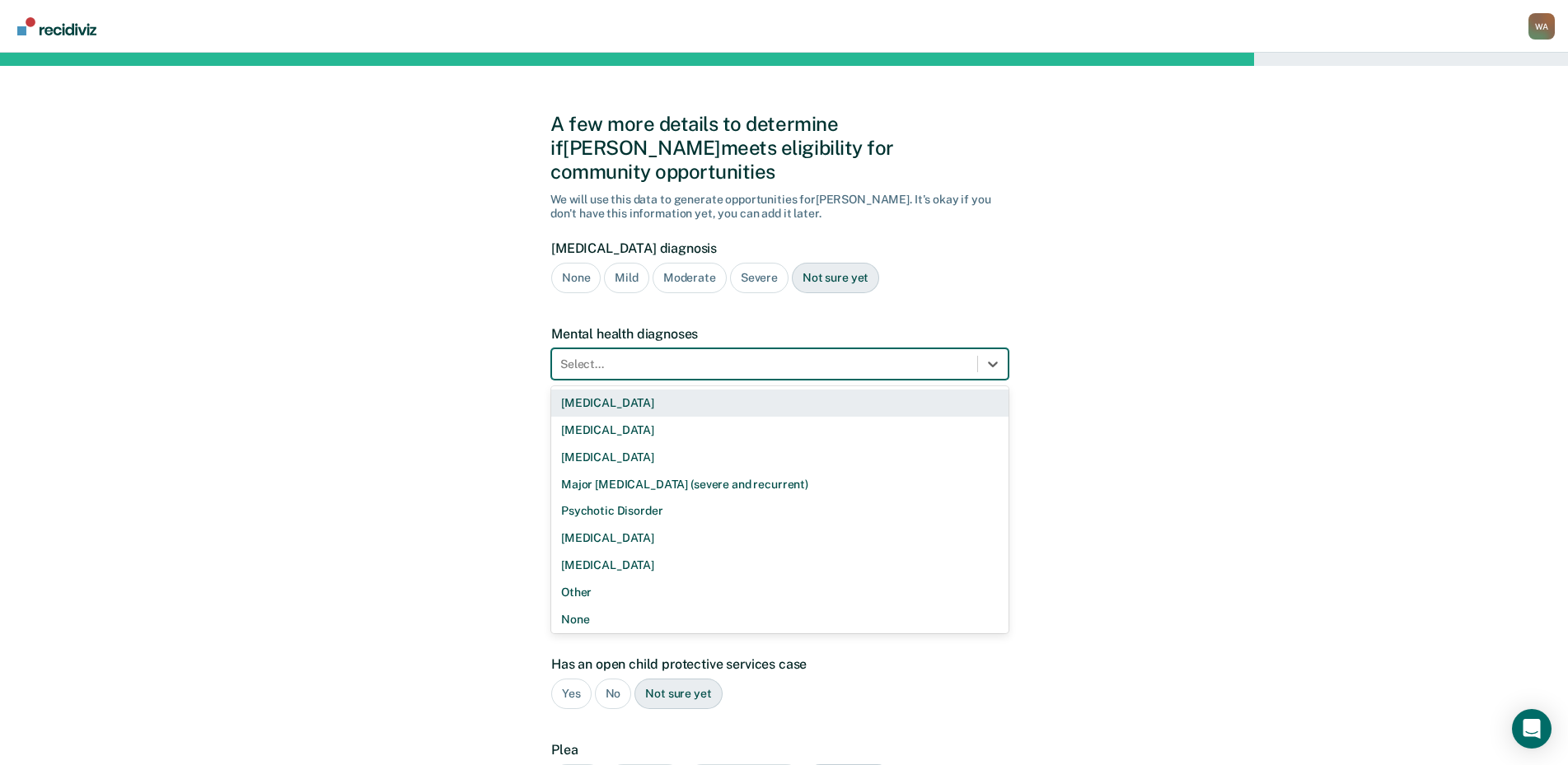
click at [647, 390] on div "[MEDICAL_DATA]" at bounding box center [780, 403] width 457 height 28
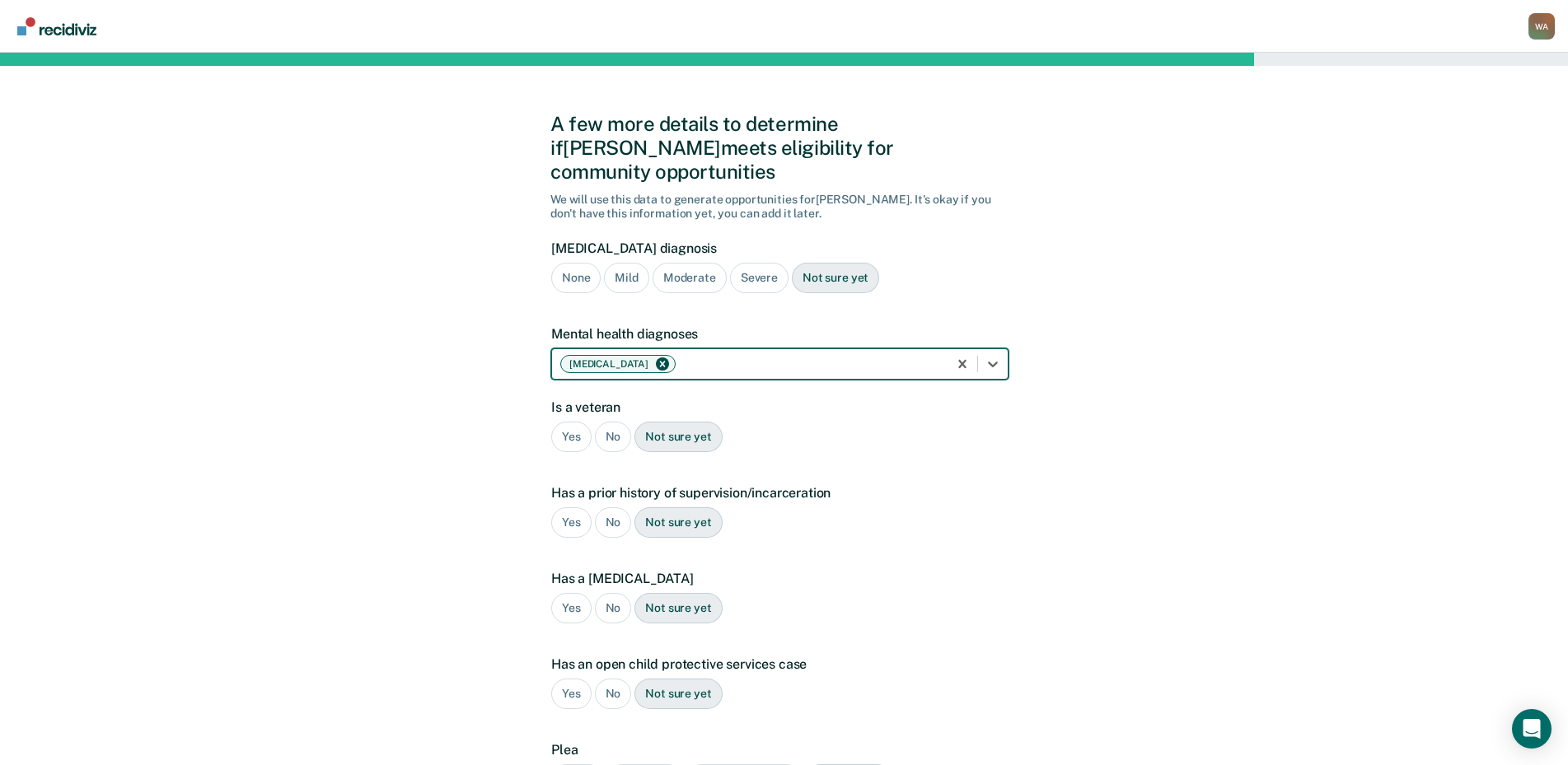
click at [610, 425] on div "No" at bounding box center [614, 437] width 37 height 30
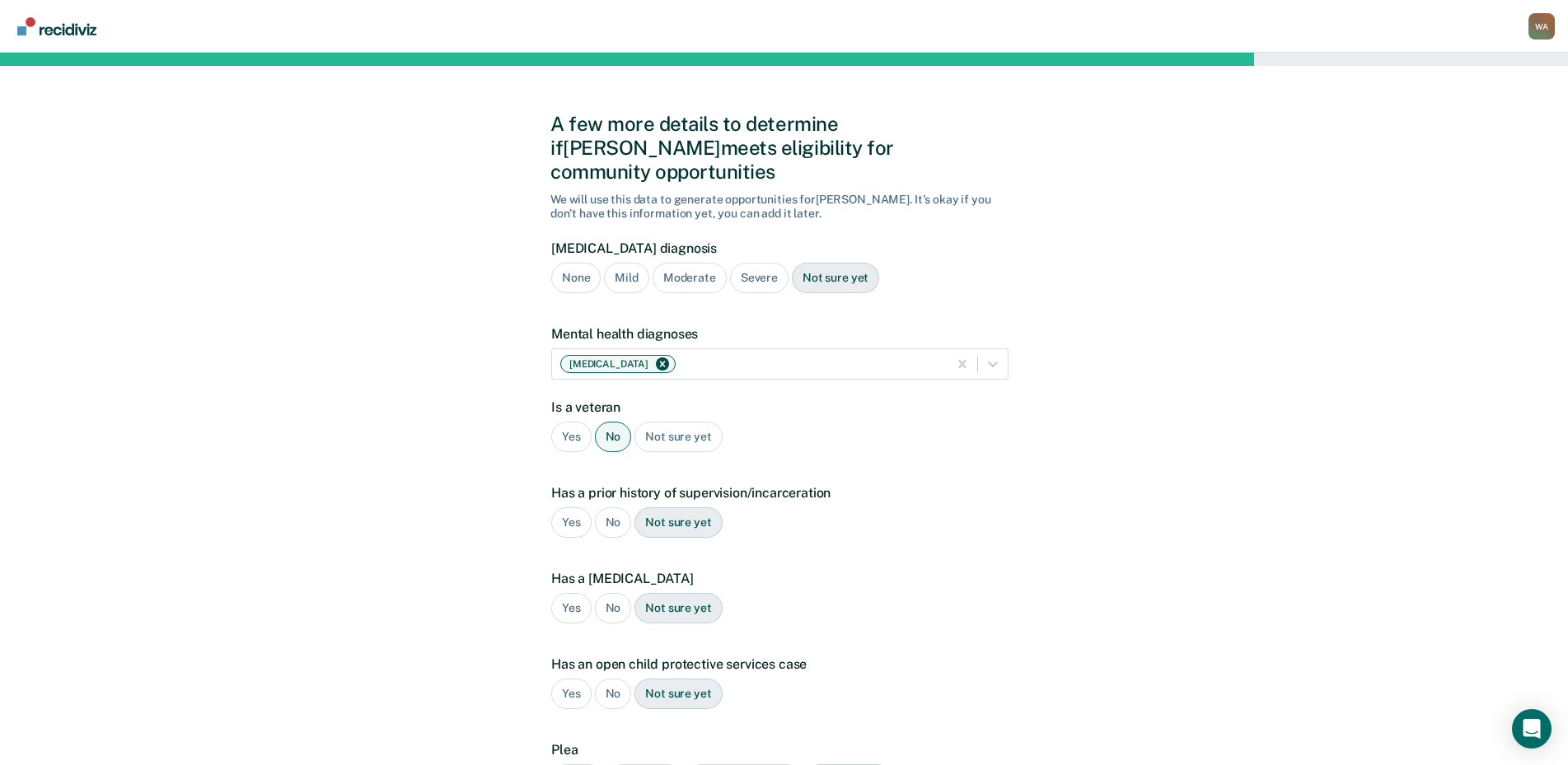
click at [579, 507] on div "Yes" at bounding box center [570, 522] width 40 height 30
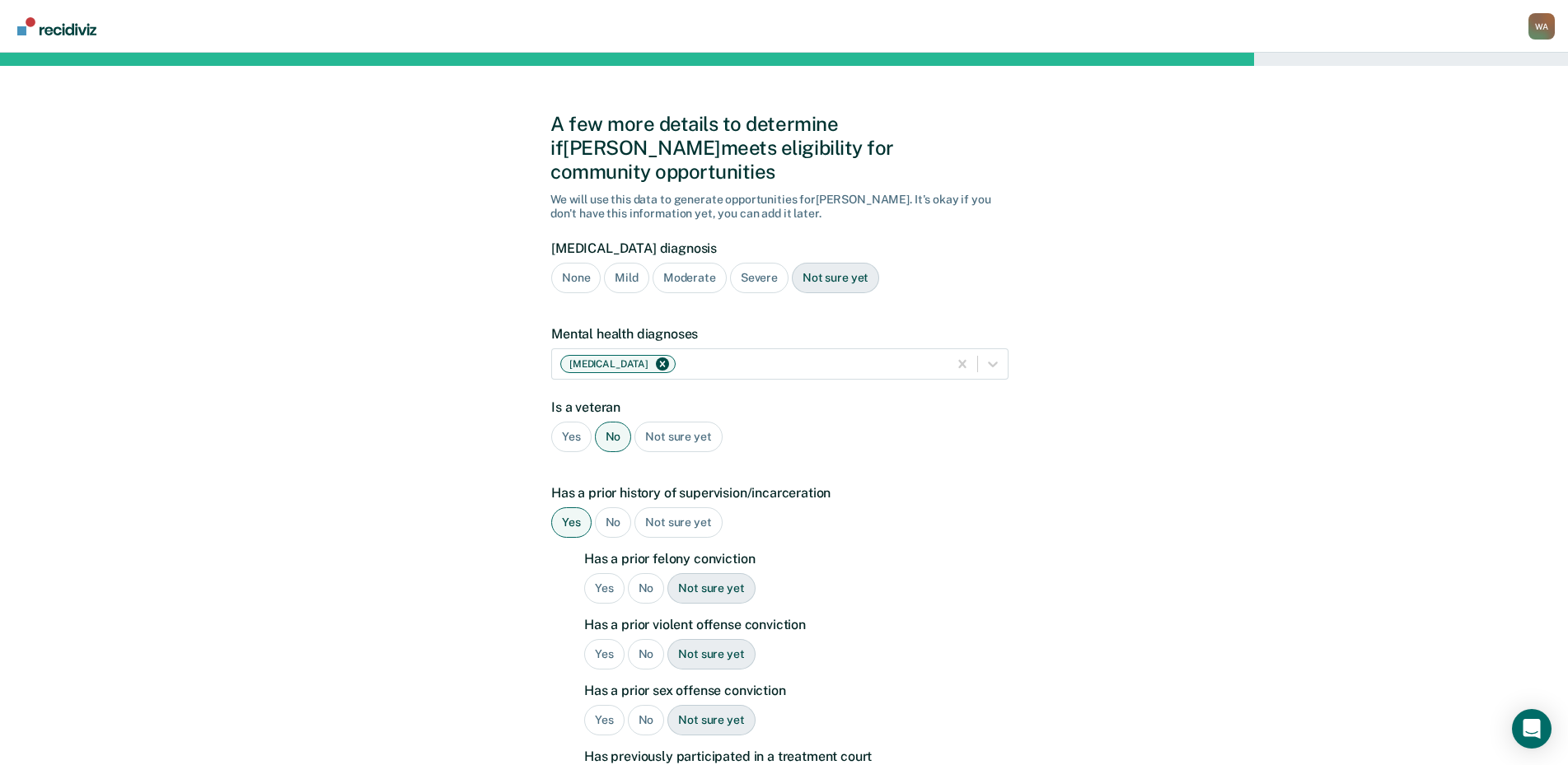
click at [608, 573] on div "Yes" at bounding box center [604, 588] width 40 height 30
click at [605, 640] on div "Yes" at bounding box center [604, 655] width 40 height 30
click at [653, 705] on div "No" at bounding box center [647, 721] width 37 height 30
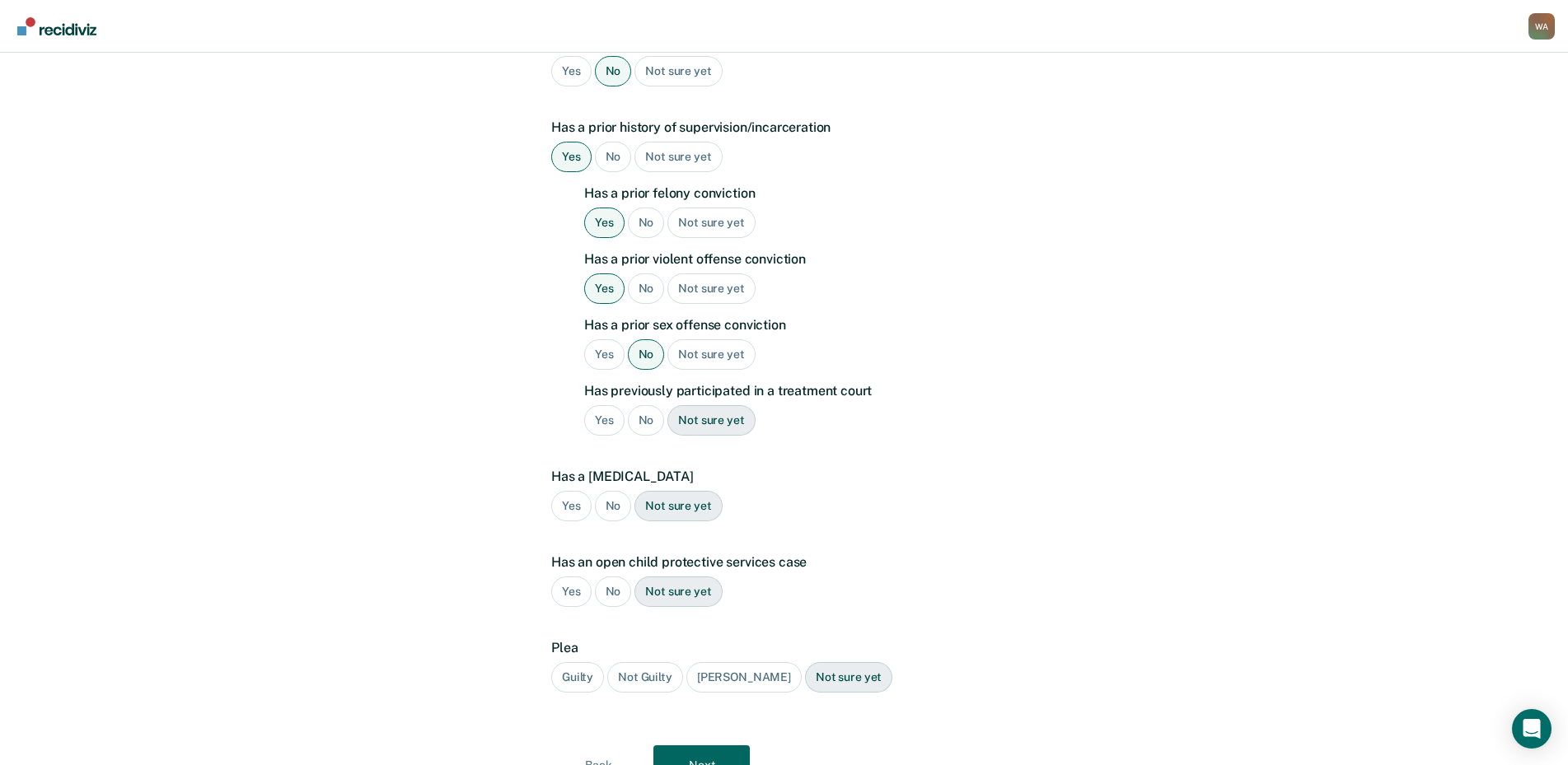
scroll to position [412, 0]
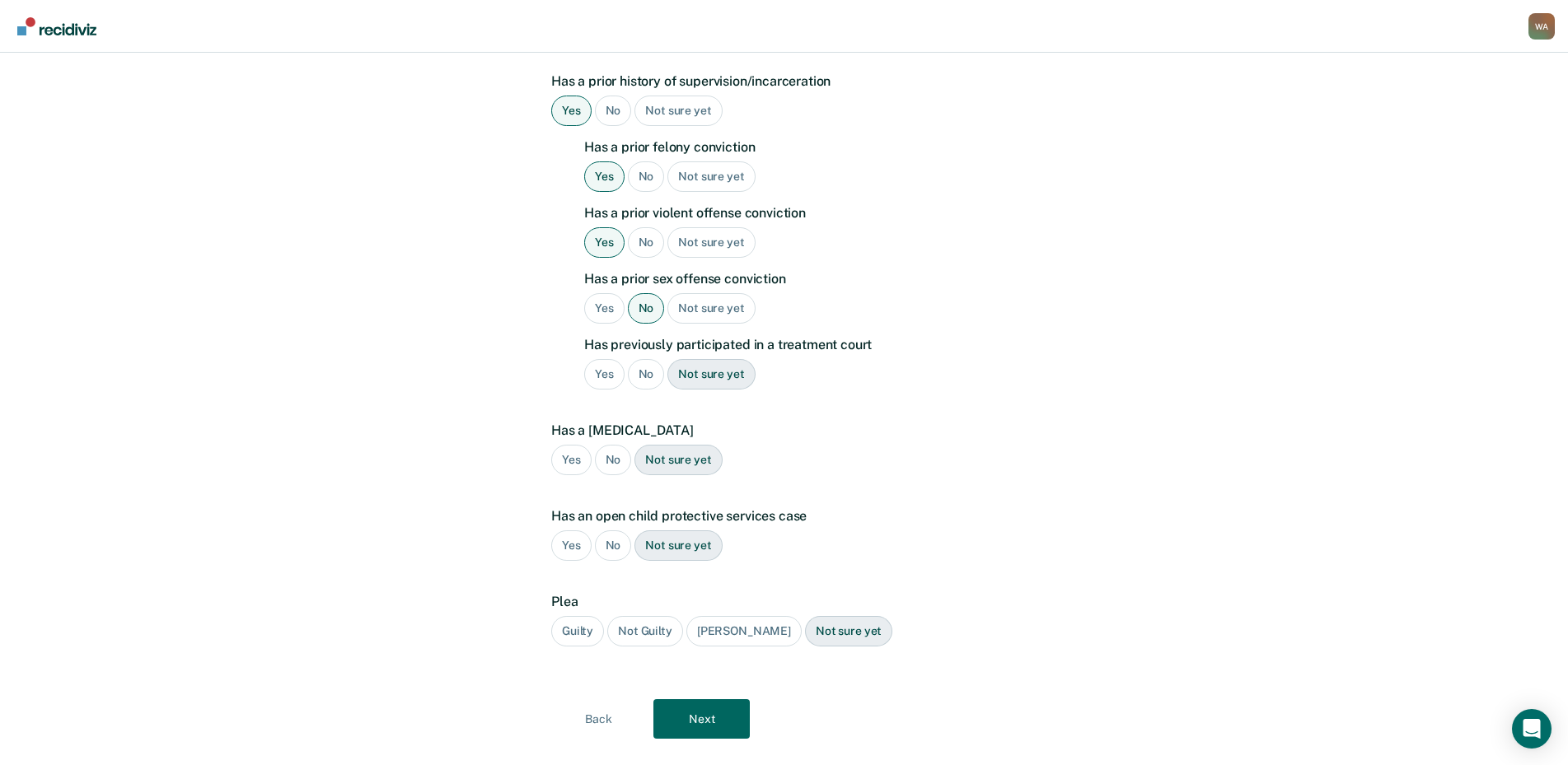
click at [656, 359] on div "No" at bounding box center [647, 374] width 37 height 30
click at [604, 445] on div "No" at bounding box center [614, 460] width 37 height 30
click at [616, 530] on div "No" at bounding box center [614, 545] width 37 height 30
click at [586, 616] on div "Guilty" at bounding box center [577, 632] width 53 height 30
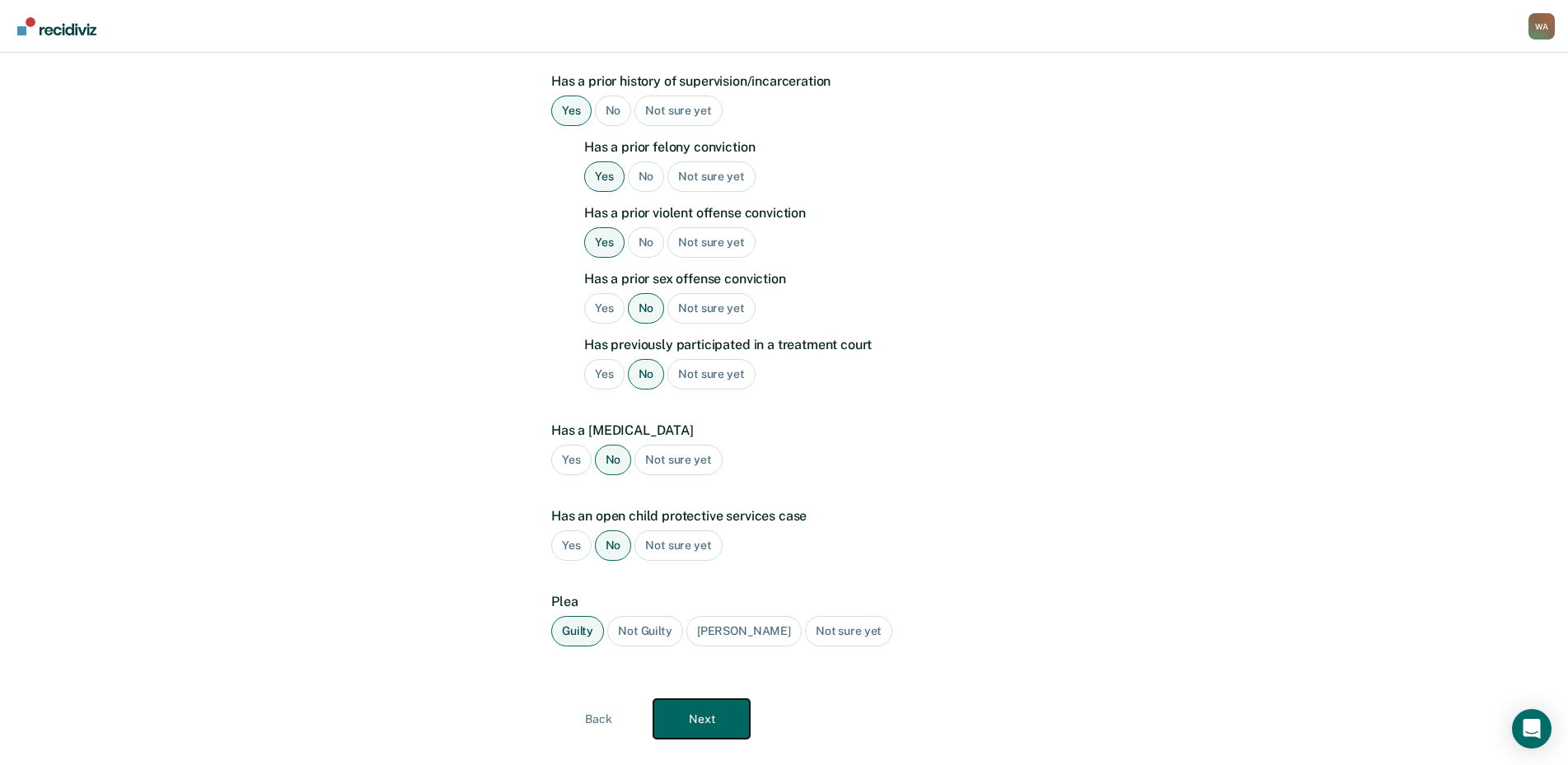
click at [711, 699] on button "Next" at bounding box center [701, 719] width 96 height 39
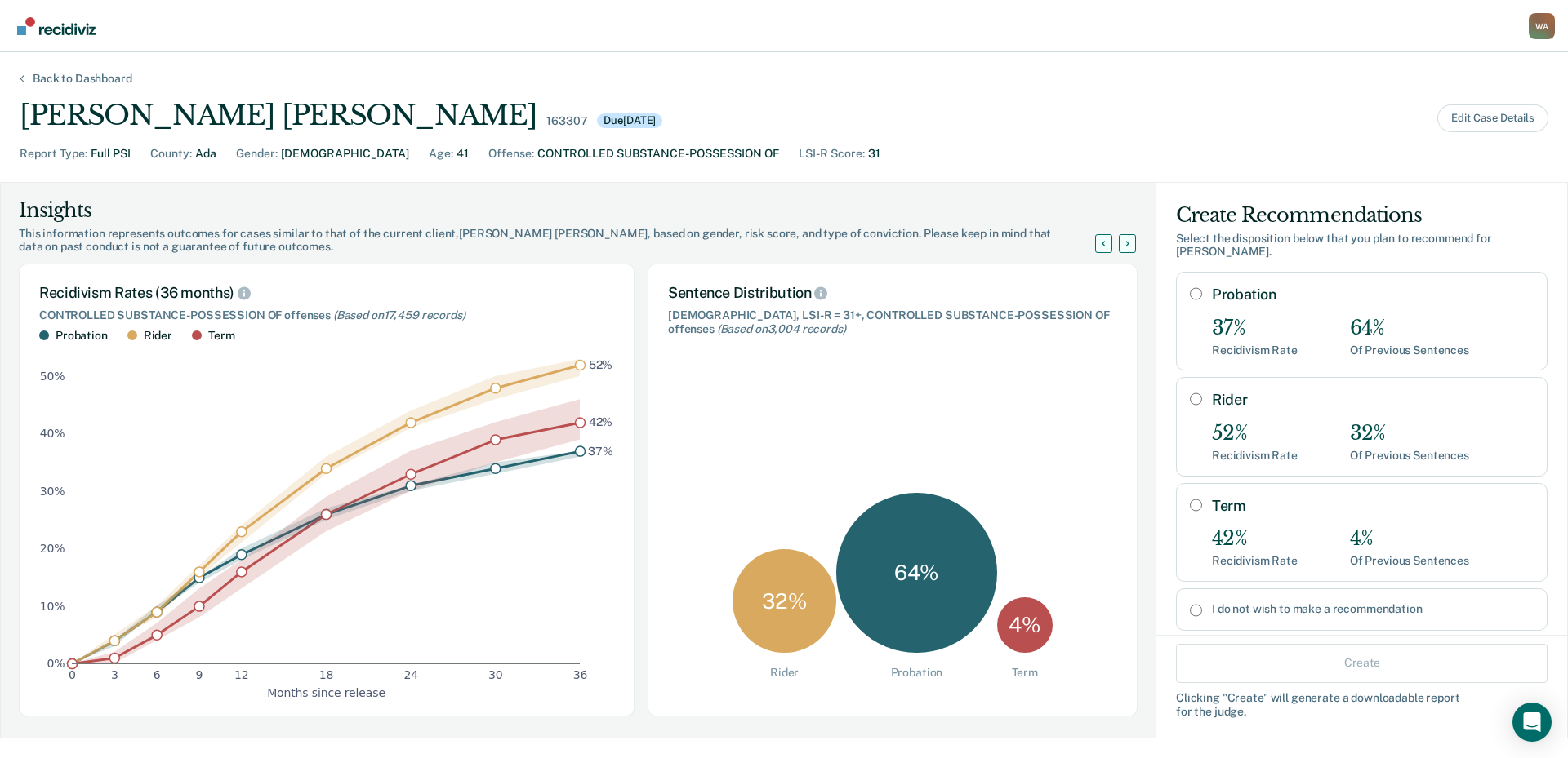
click at [1190, 287] on input "Probation" at bounding box center [1196, 294] width 12 height 13
radio input "true"
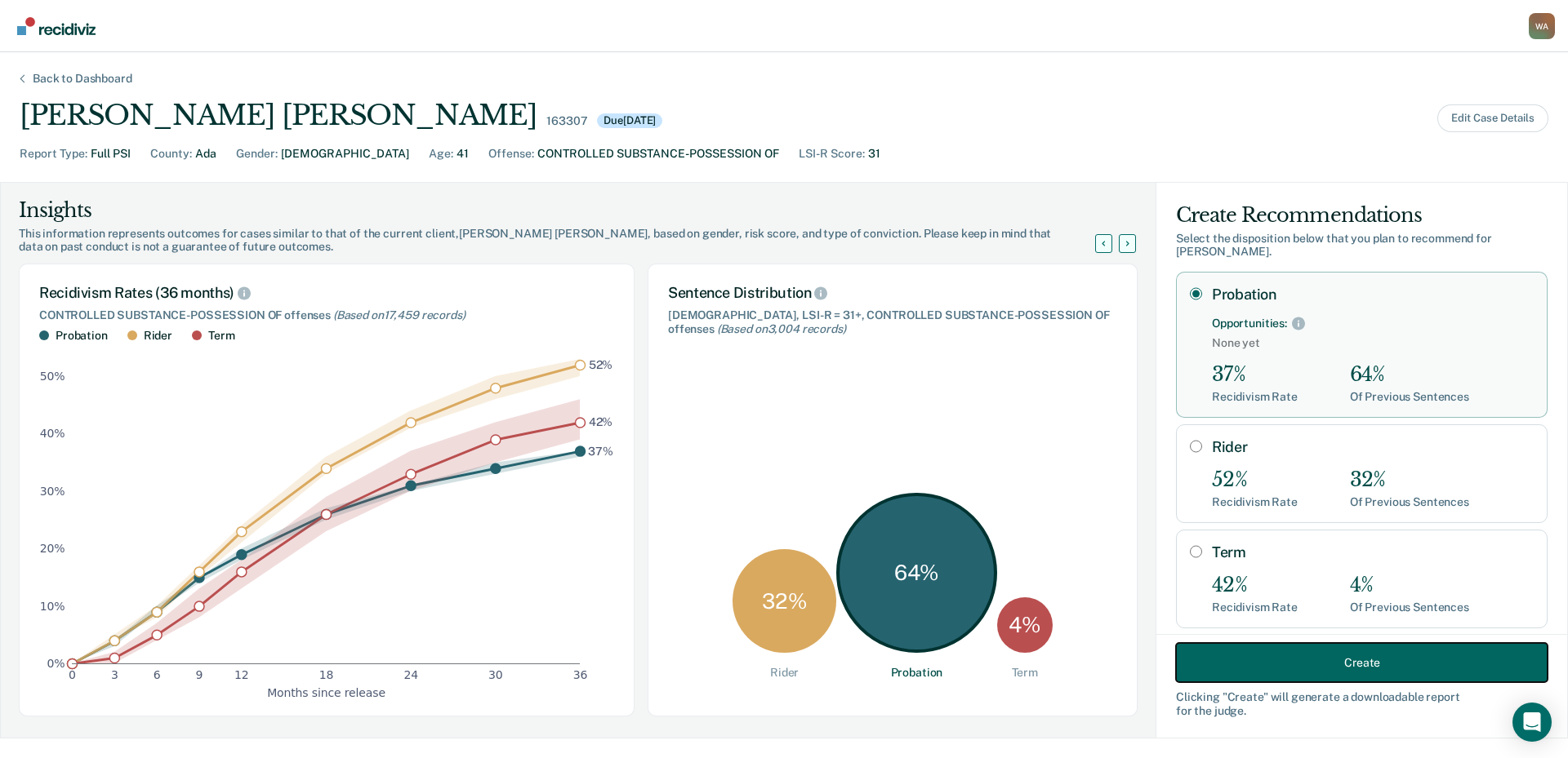
click at [1293, 654] on button "Create" at bounding box center [1361, 663] width 371 height 39
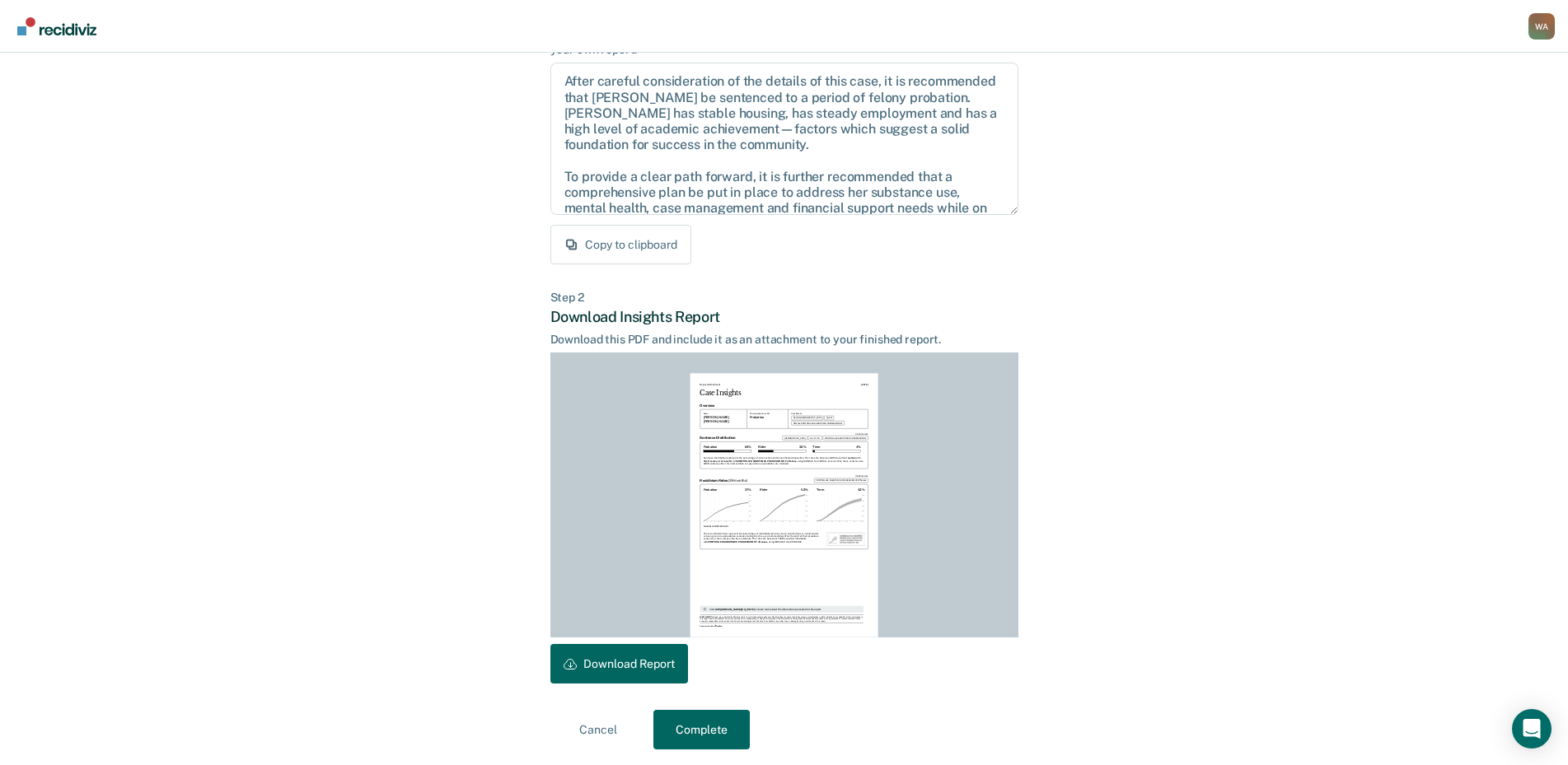
scroll to position [173, 0]
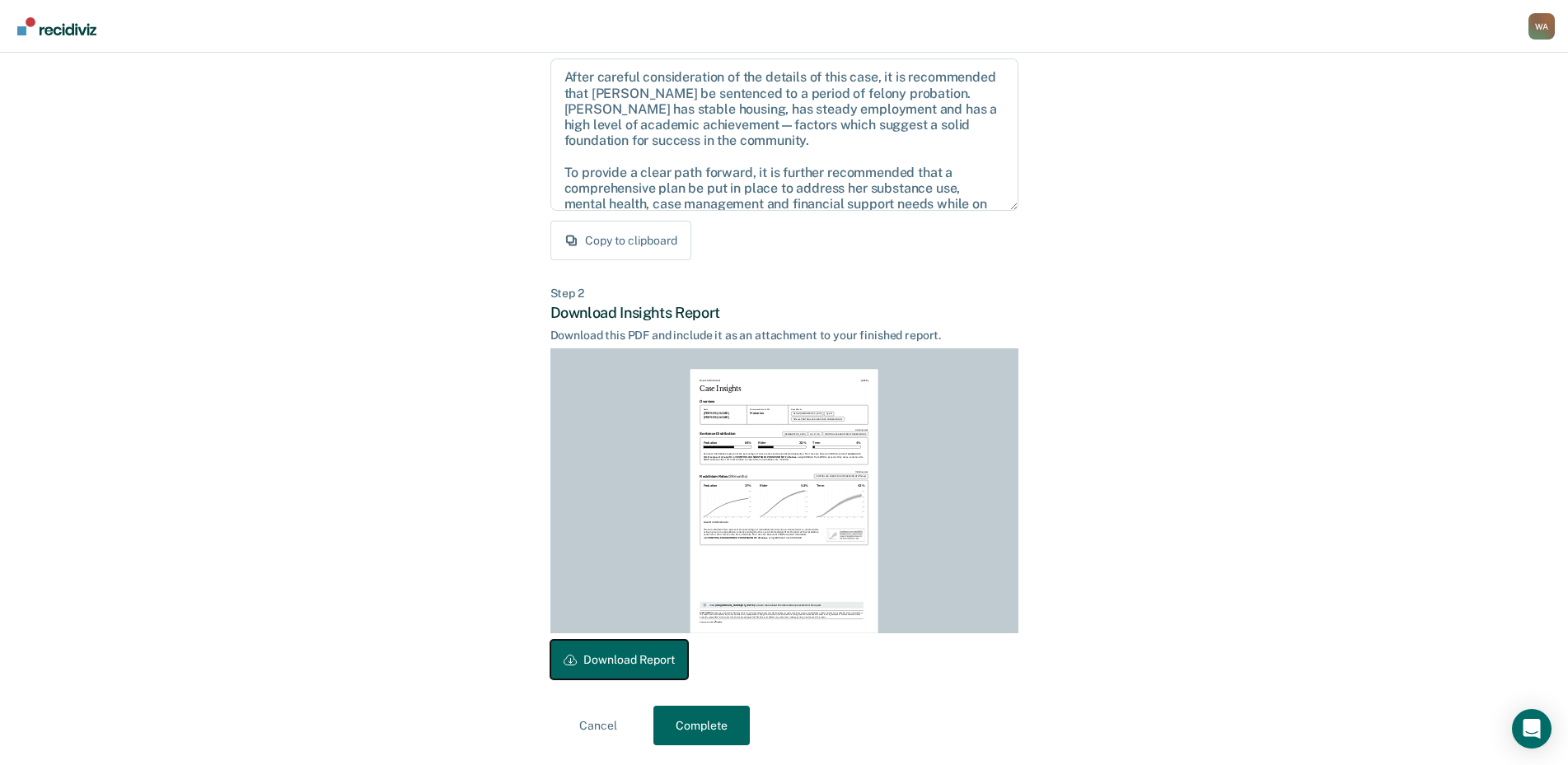
drag, startPoint x: 631, startPoint y: 672, endPoint x: 1063, endPoint y: 481, distance: 472.3
click at [631, 671] on button "Download Report" at bounding box center [619, 660] width 138 height 39
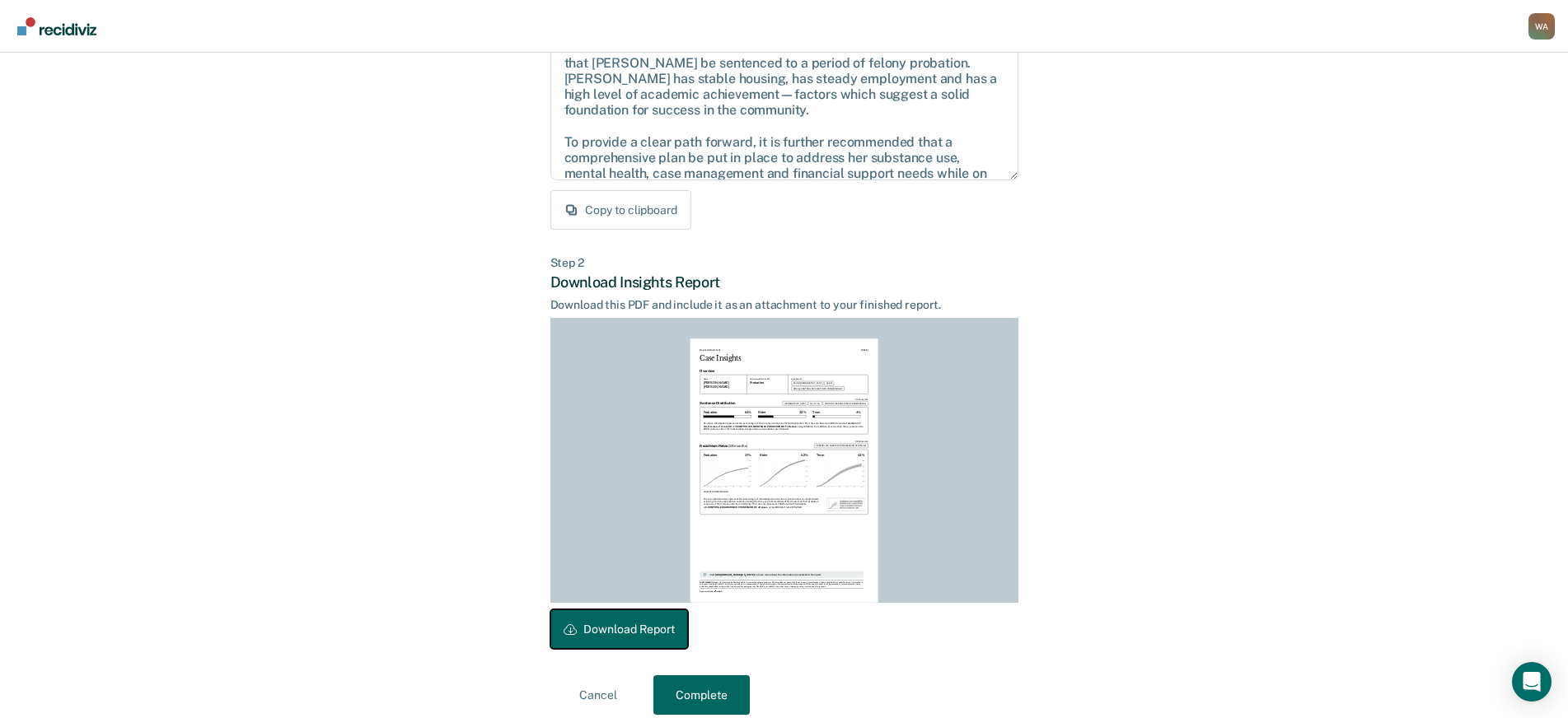
scroll to position [221, 0]
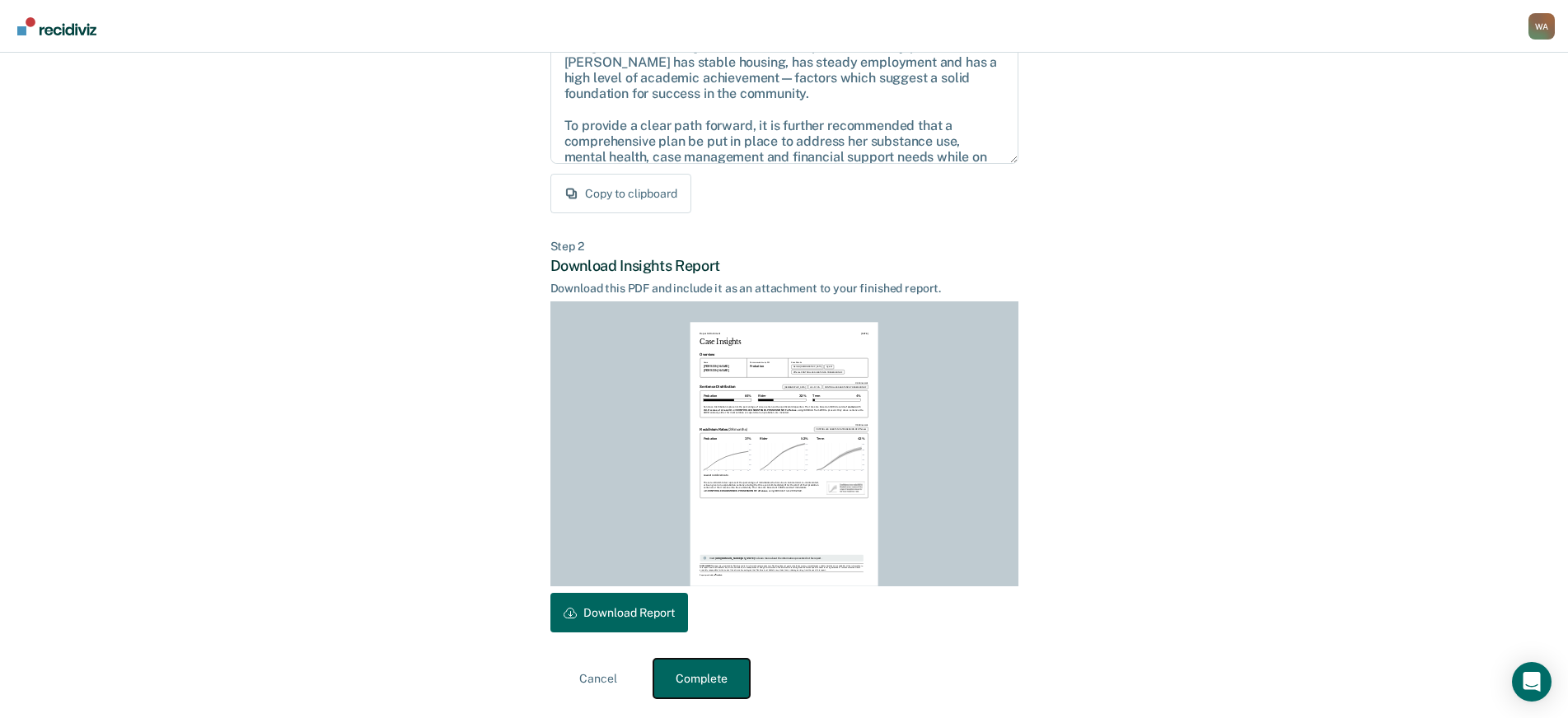
click at [684, 685] on button "Complete" at bounding box center [701, 679] width 96 height 39
